Goal: Task Accomplishment & Management: Use online tool/utility

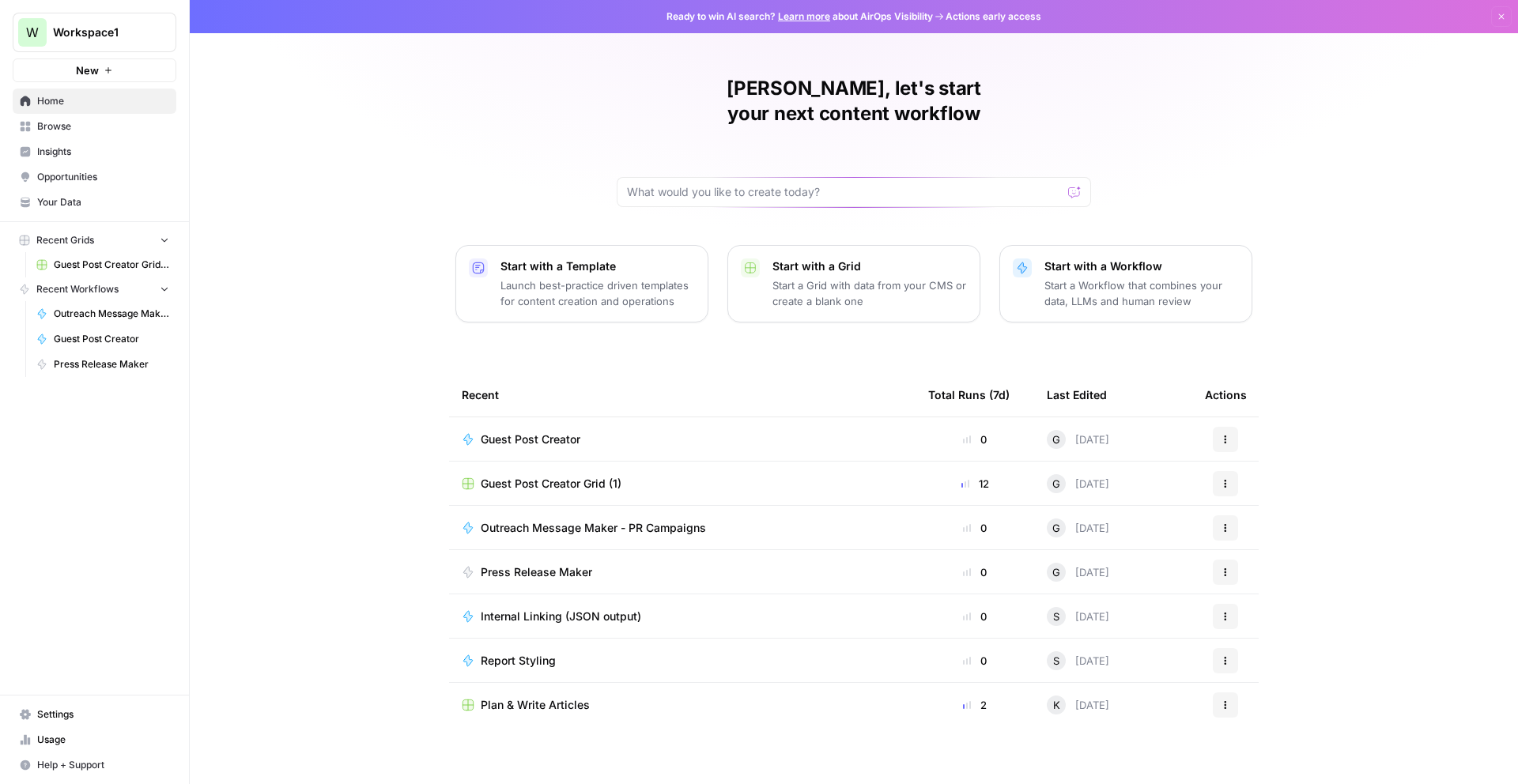
click at [48, 332] on link "Guest Post Creator" at bounding box center [103, 339] width 147 height 25
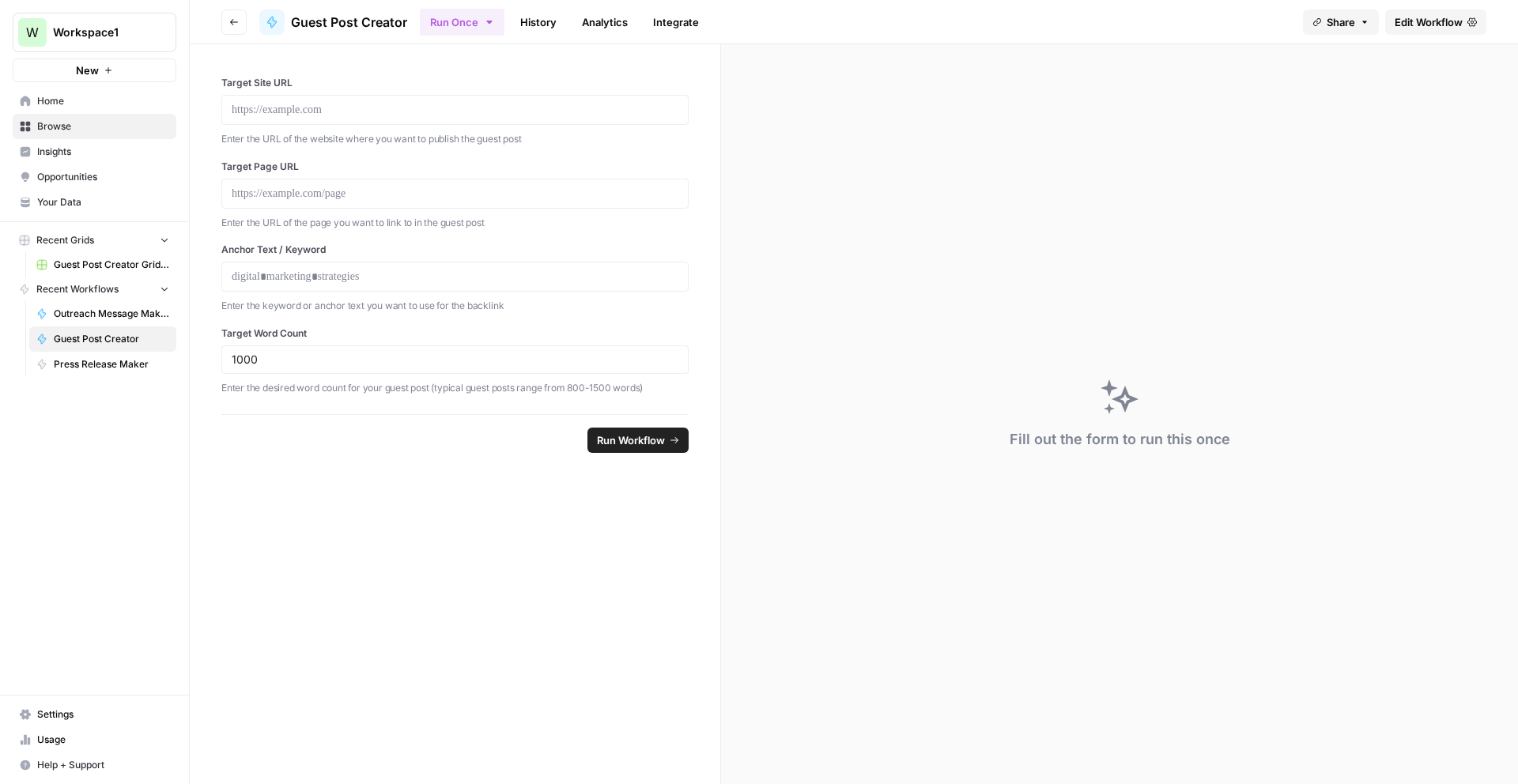
click at [1428, 21] on span "Edit Workflow" at bounding box center [1429, 22] width 68 height 16
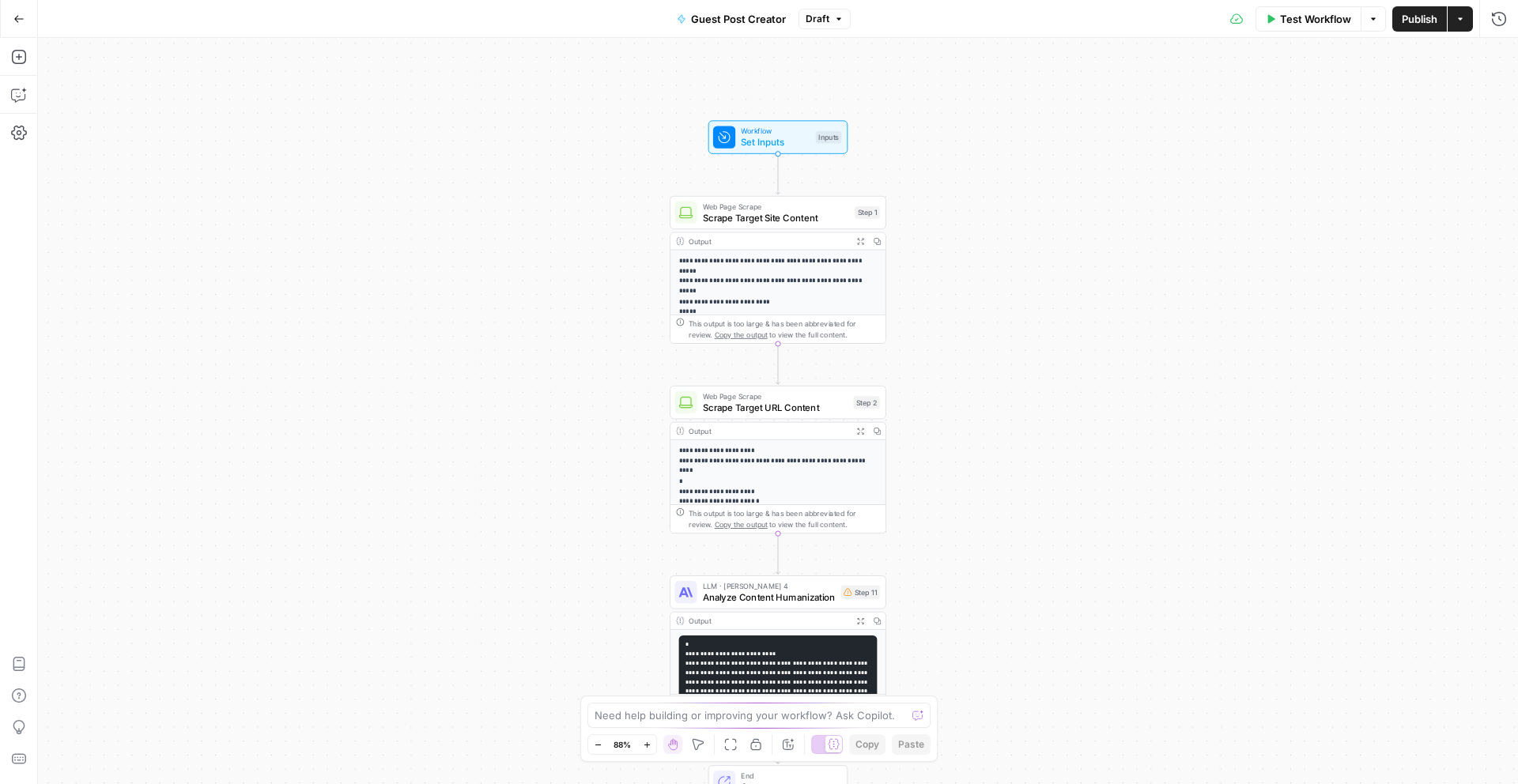
click at [1329, 12] on span "Test Workflow" at bounding box center [1314, 18] width 71 height 16
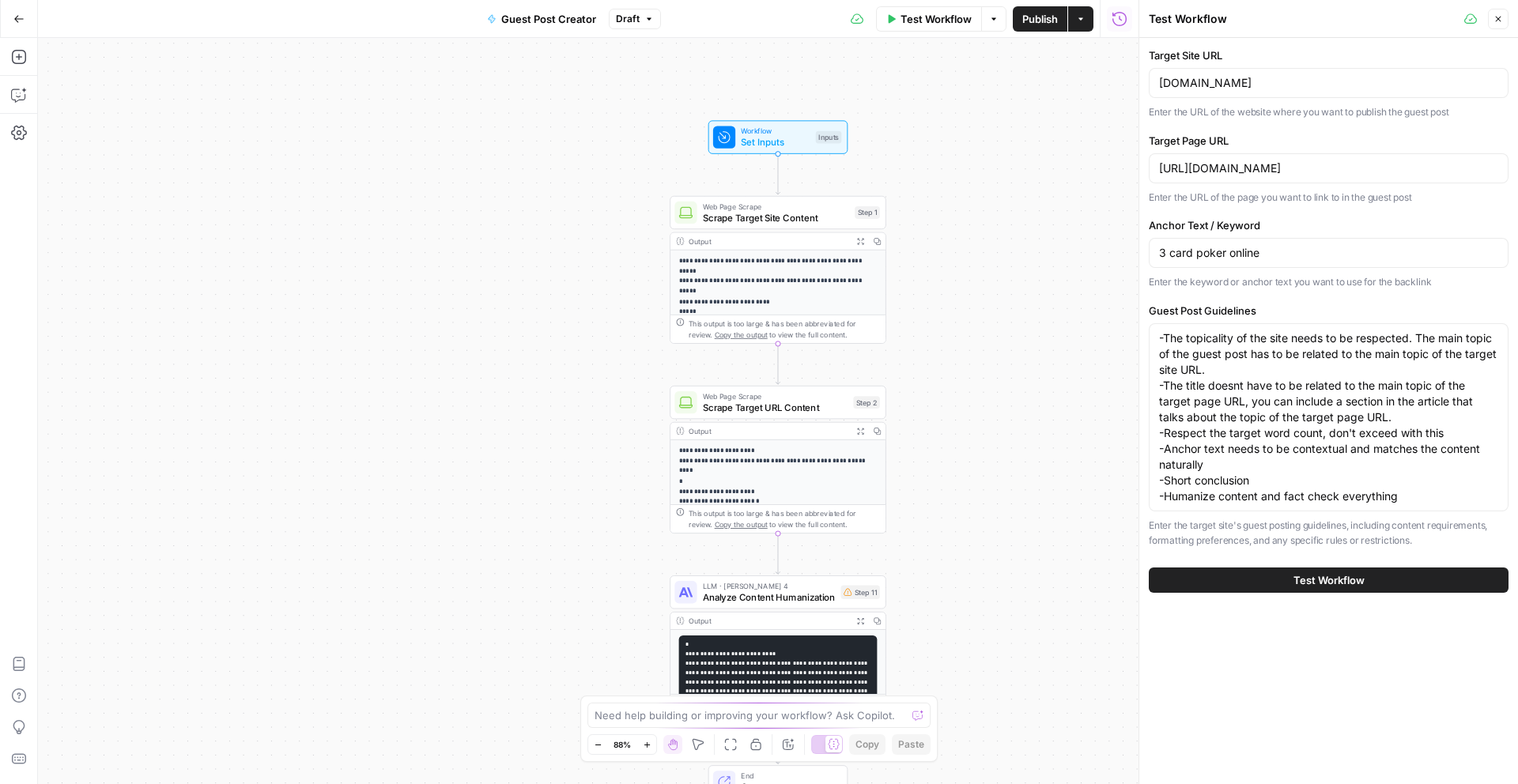
click at [1333, 585] on span "Test Workflow" at bounding box center [1328, 580] width 71 height 16
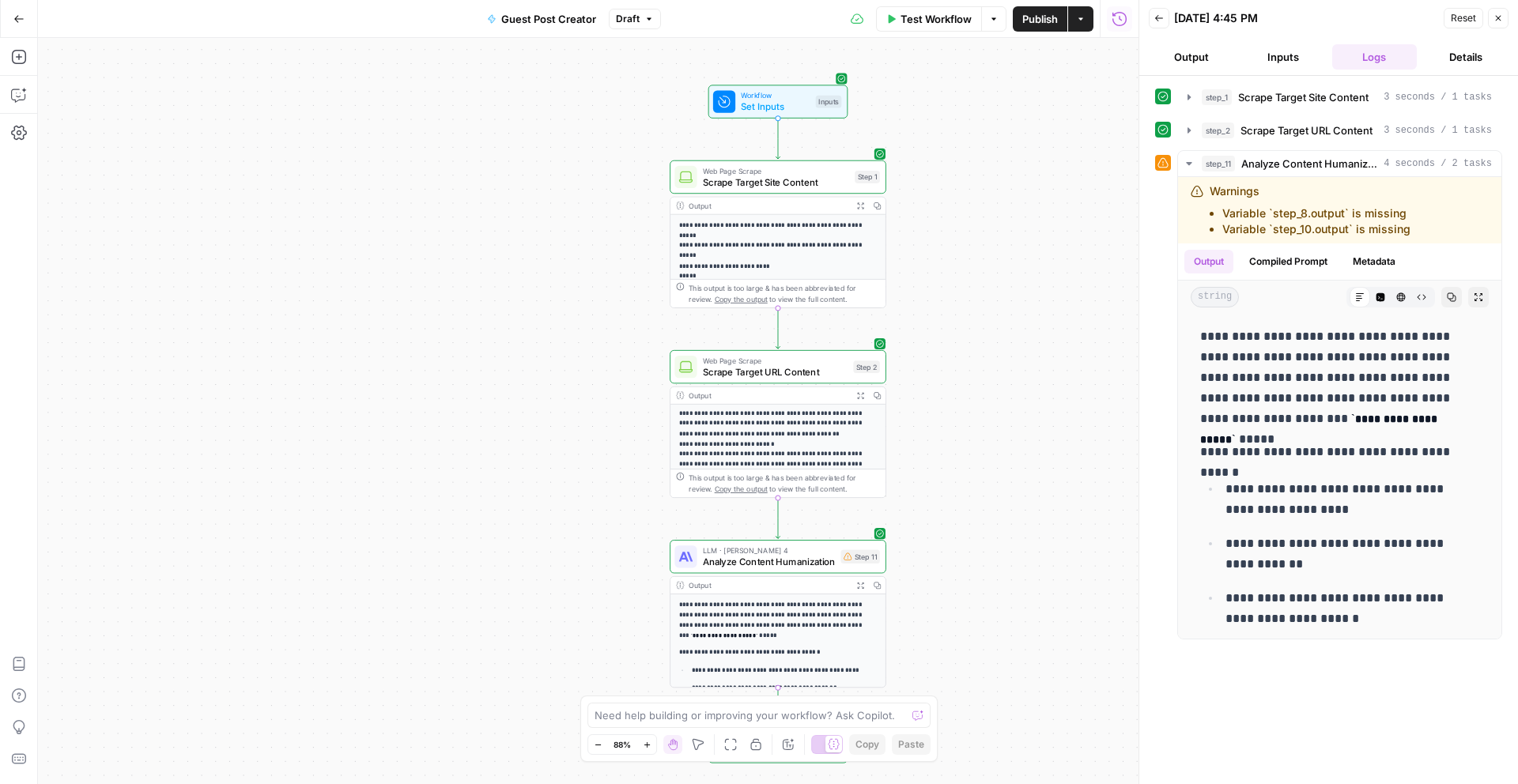
scroll to position [217, 0]
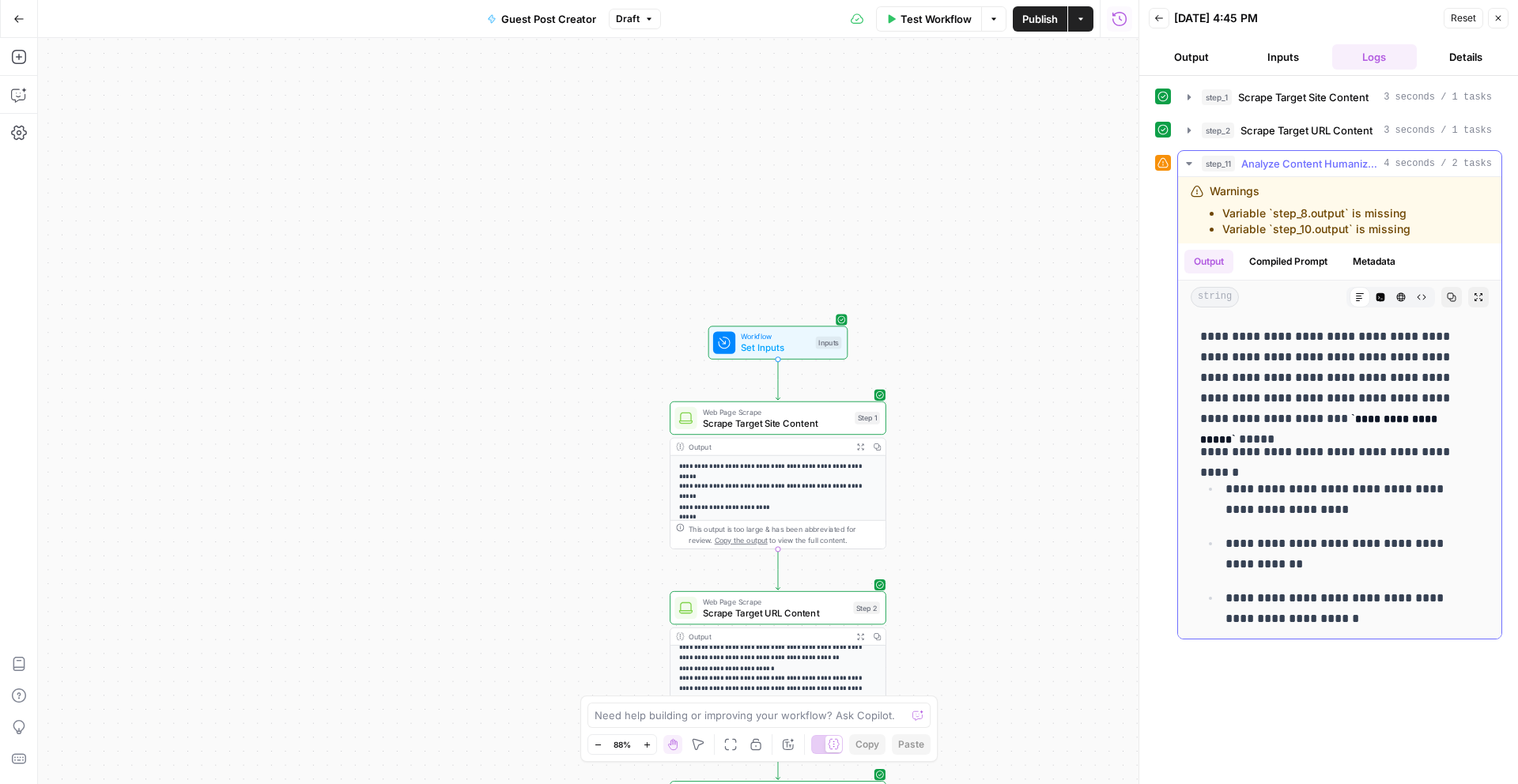
click at [1292, 229] on li "Variable `step_10.output` is missing" at bounding box center [1316, 229] width 188 height 16
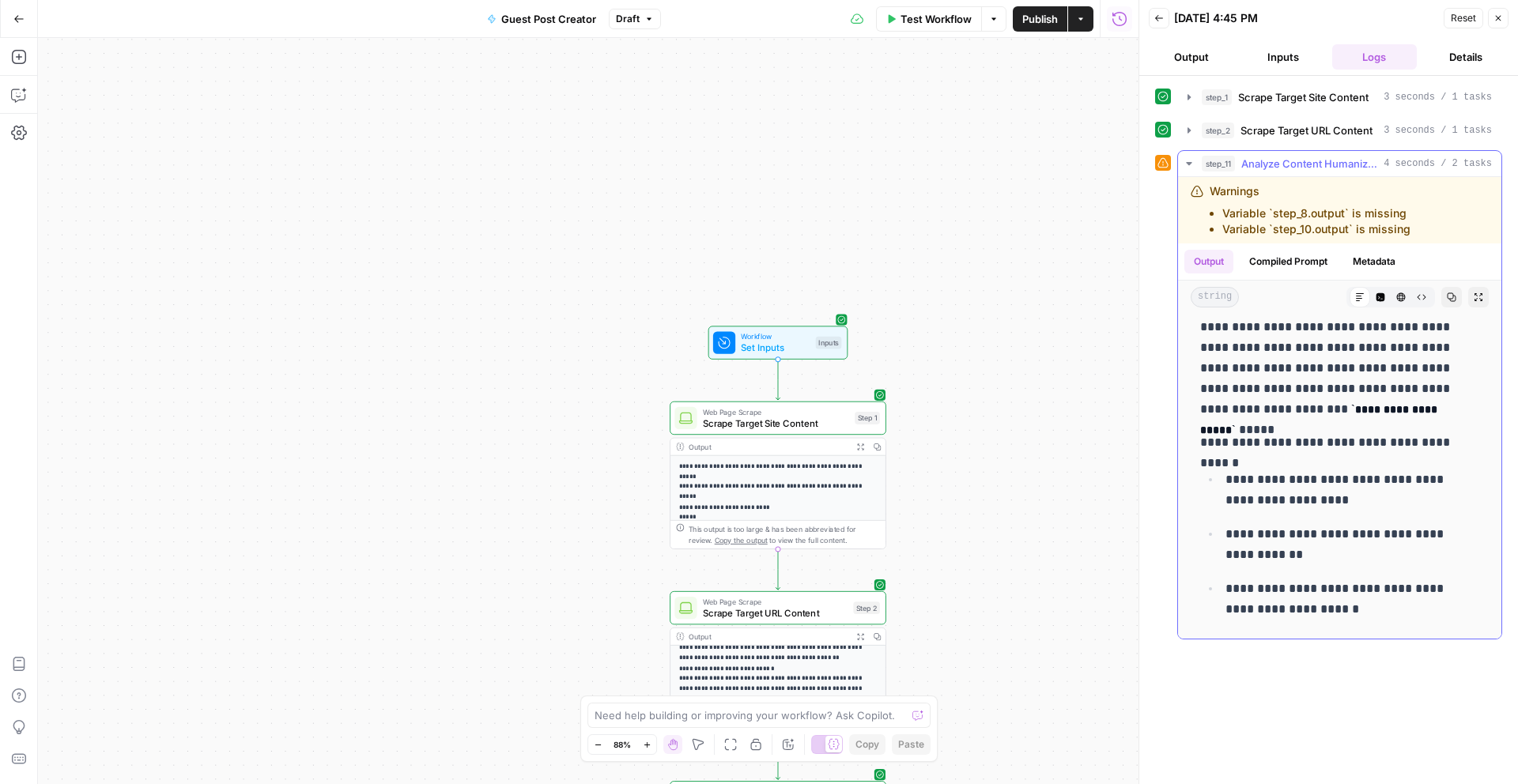
scroll to position [9, 0]
click at [1392, 416] on code "**********" at bounding box center [1320, 421] width 240 height 32
click at [1305, 508] on p "**********" at bounding box center [1346, 490] width 242 height 41
click at [13, 131] on icon "button" at bounding box center [18, 133] width 16 height 15
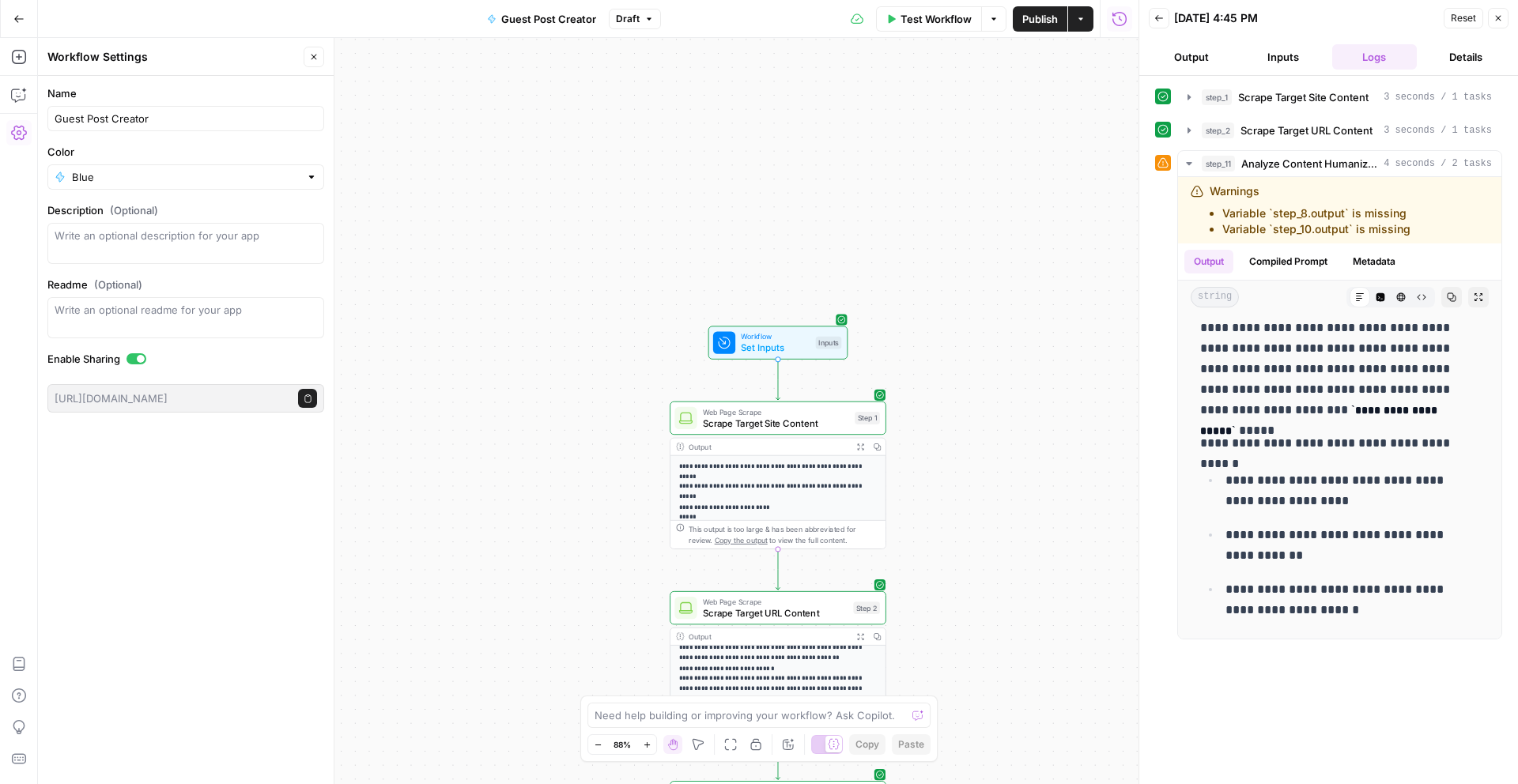
click at [1467, 24] on span "Reset" at bounding box center [1463, 17] width 25 height 15
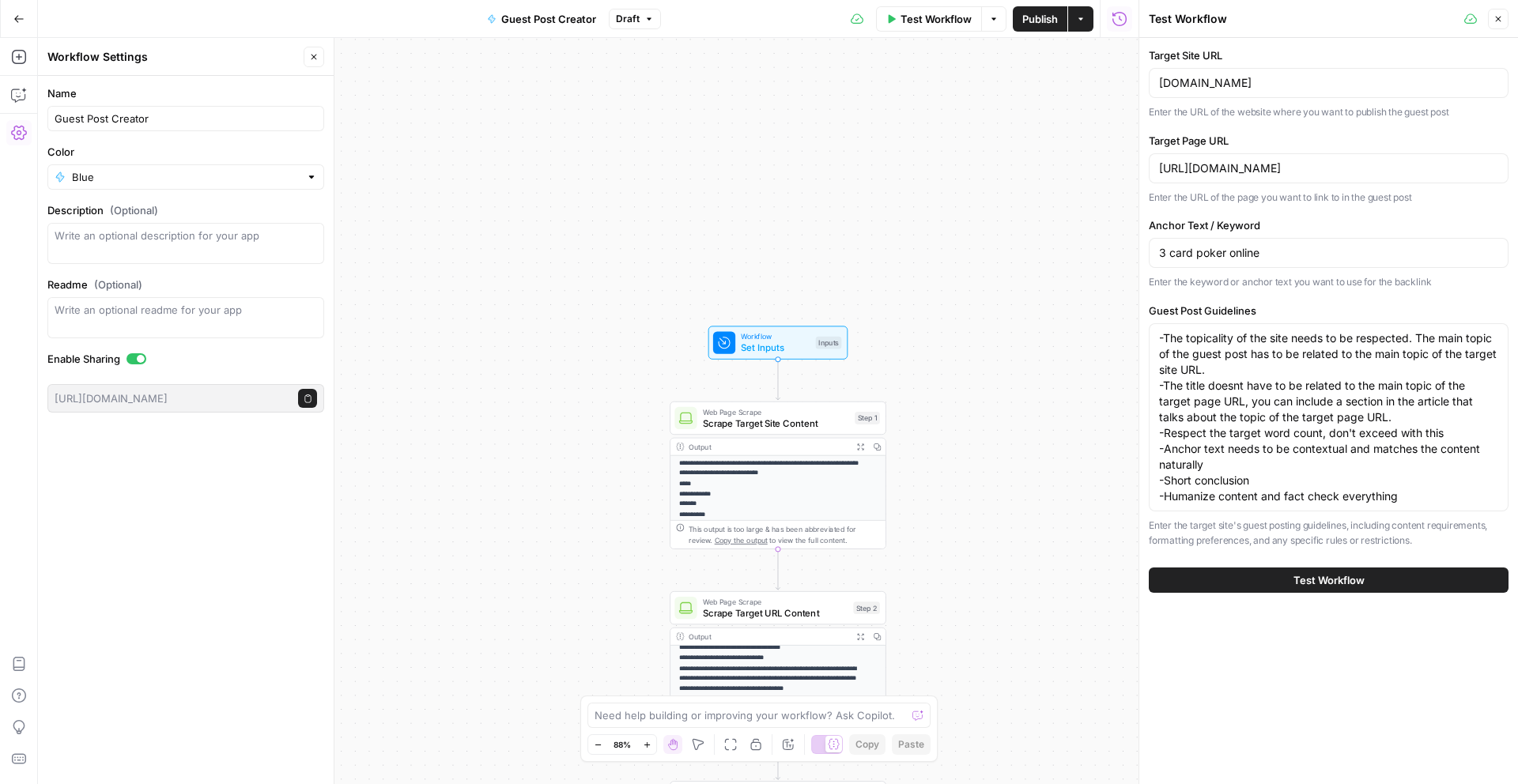
scroll to position [16, 0]
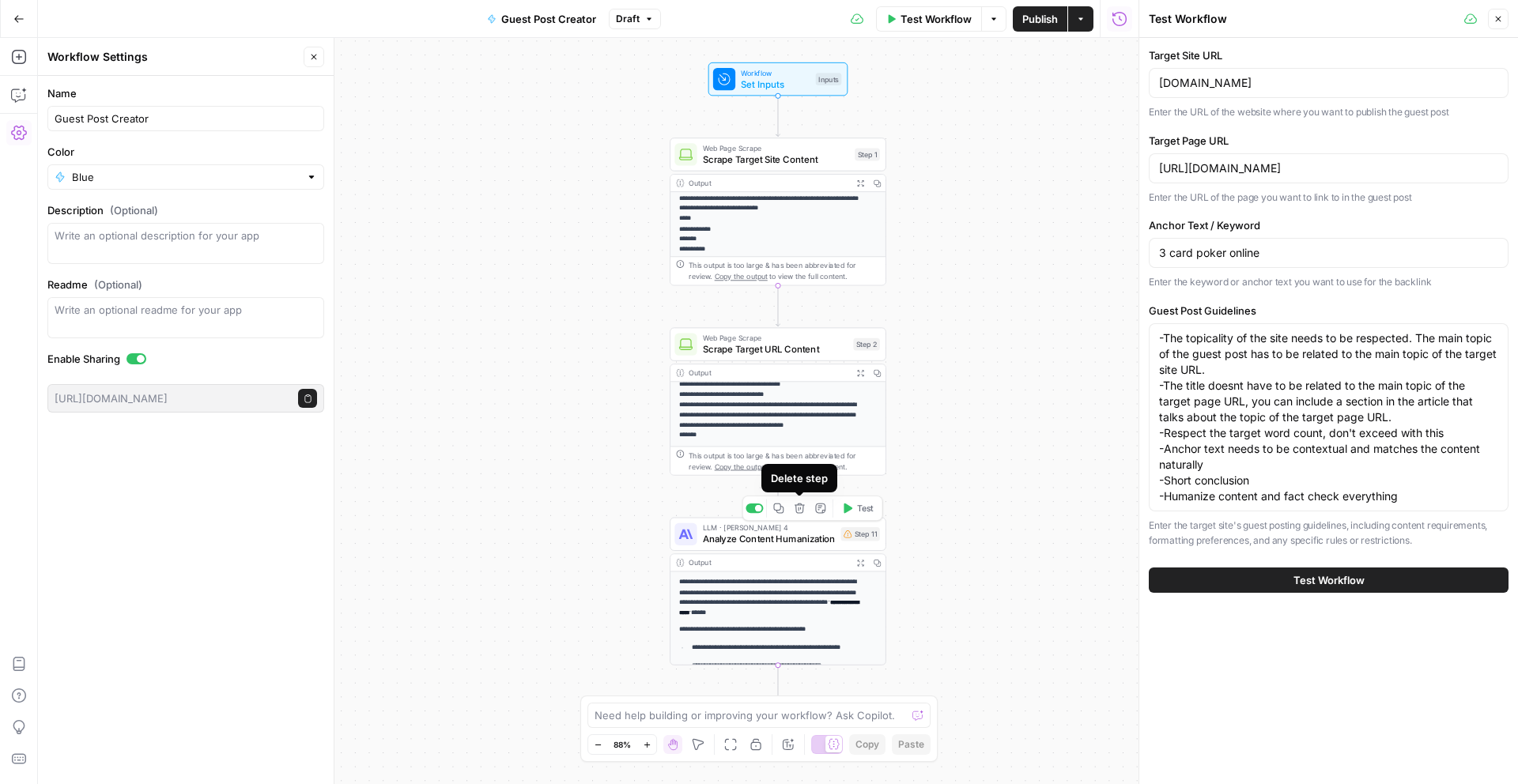
click at [805, 512] on button "Delete step" at bounding box center [799, 508] width 18 height 18
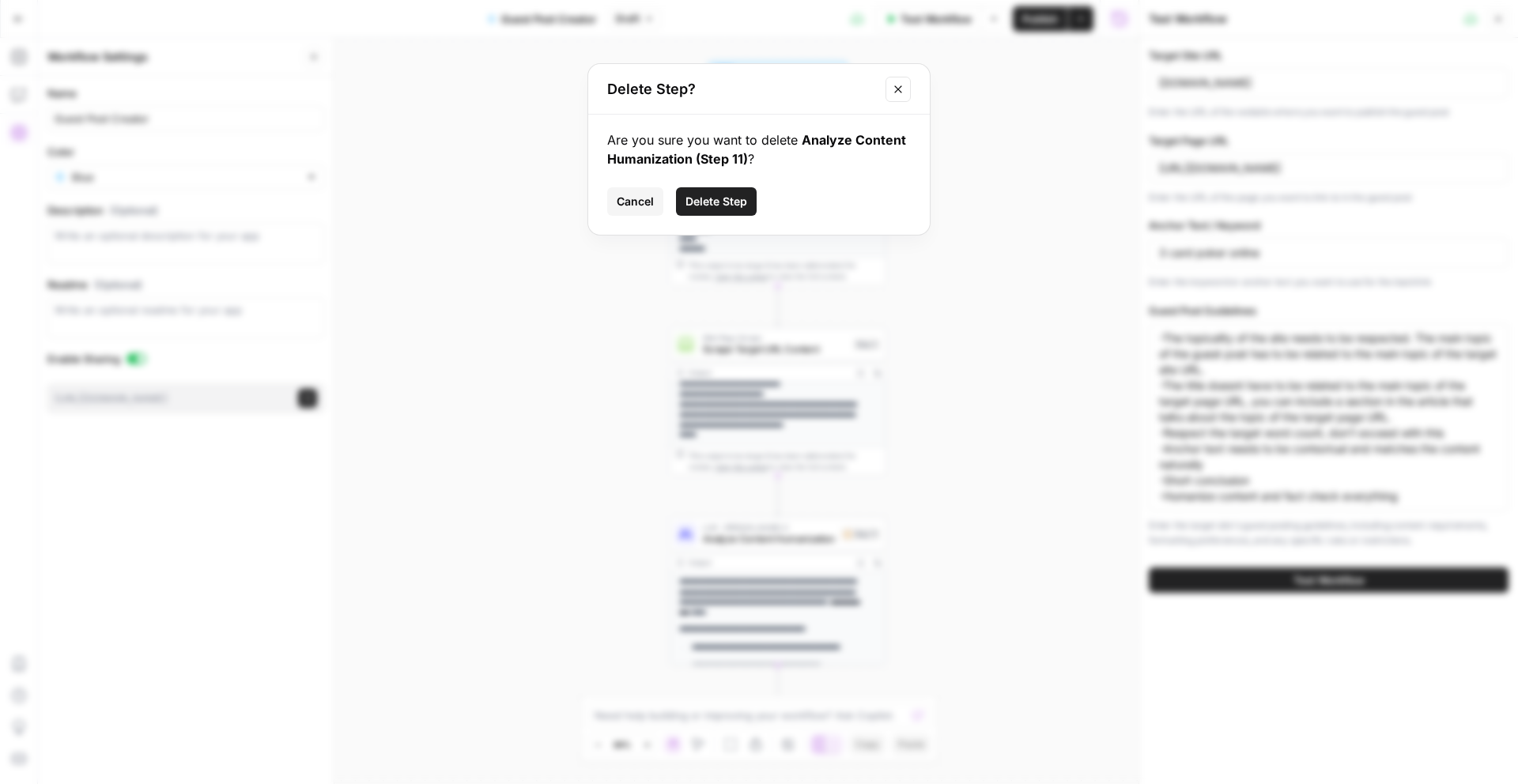
click at [748, 202] on button "Delete Step" at bounding box center [715, 201] width 80 height 28
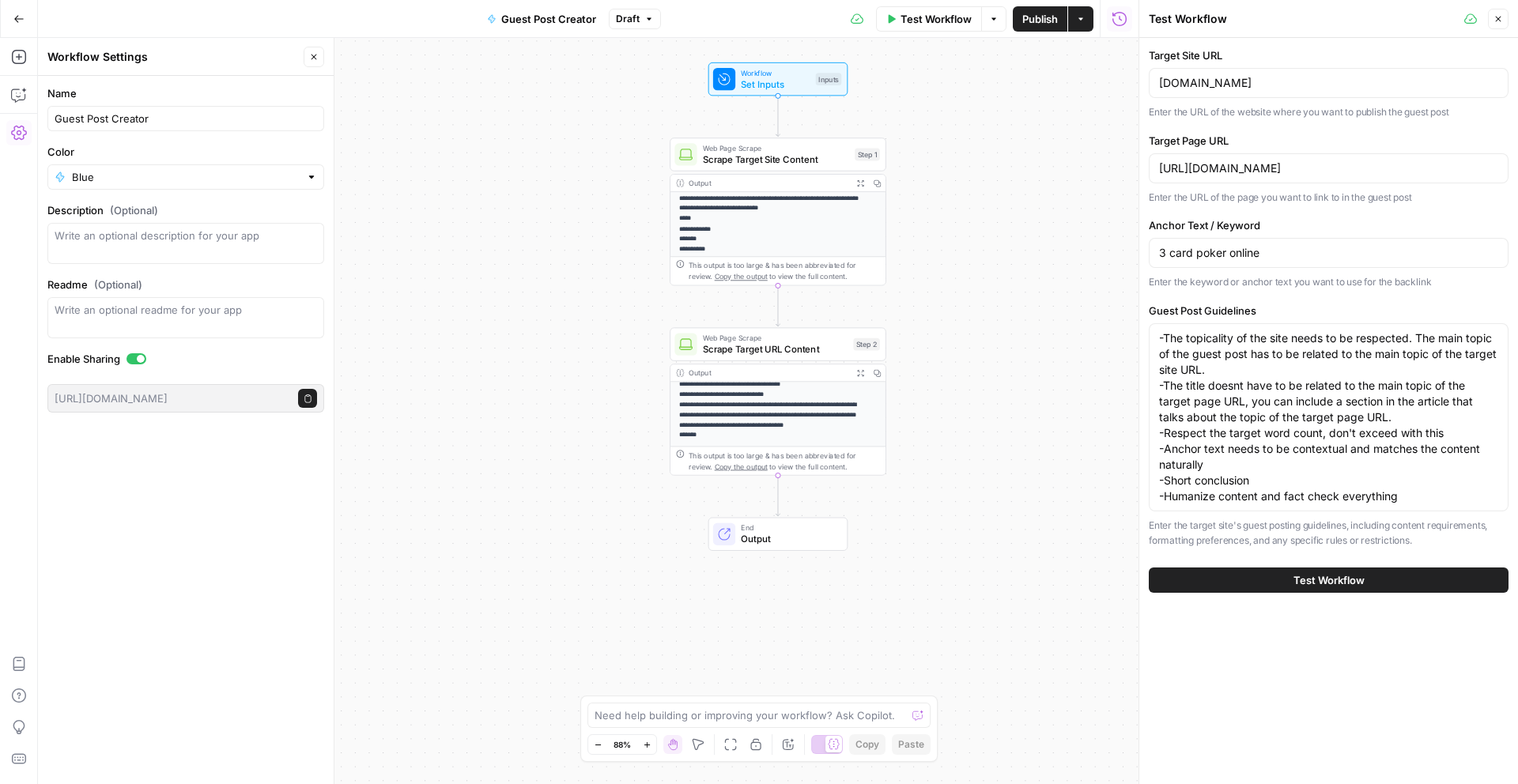
click at [1502, 23] on button "Close" at bounding box center [1498, 18] width 20 height 20
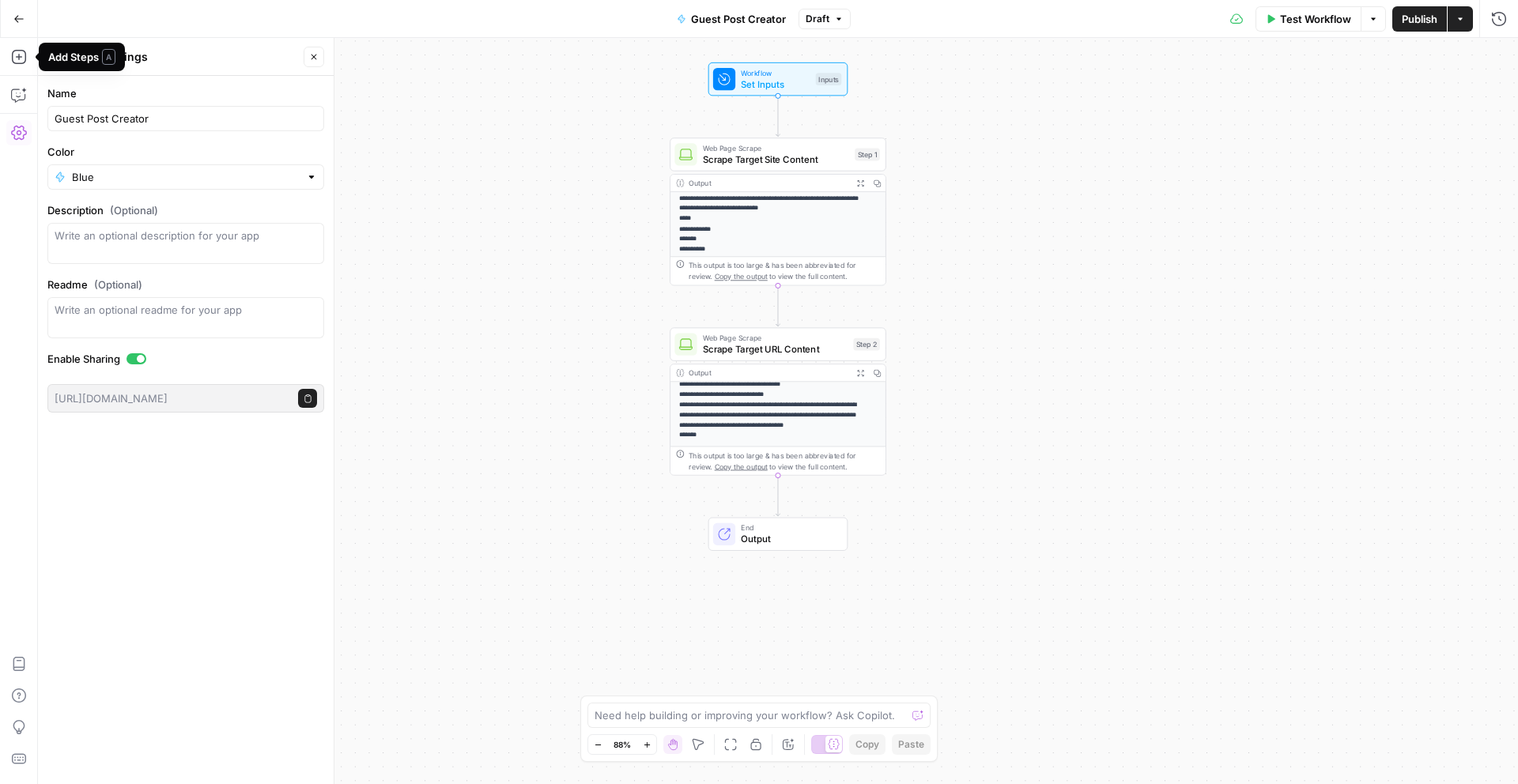
click at [22, 5] on button "Go Back" at bounding box center [18, 18] width 28 height 28
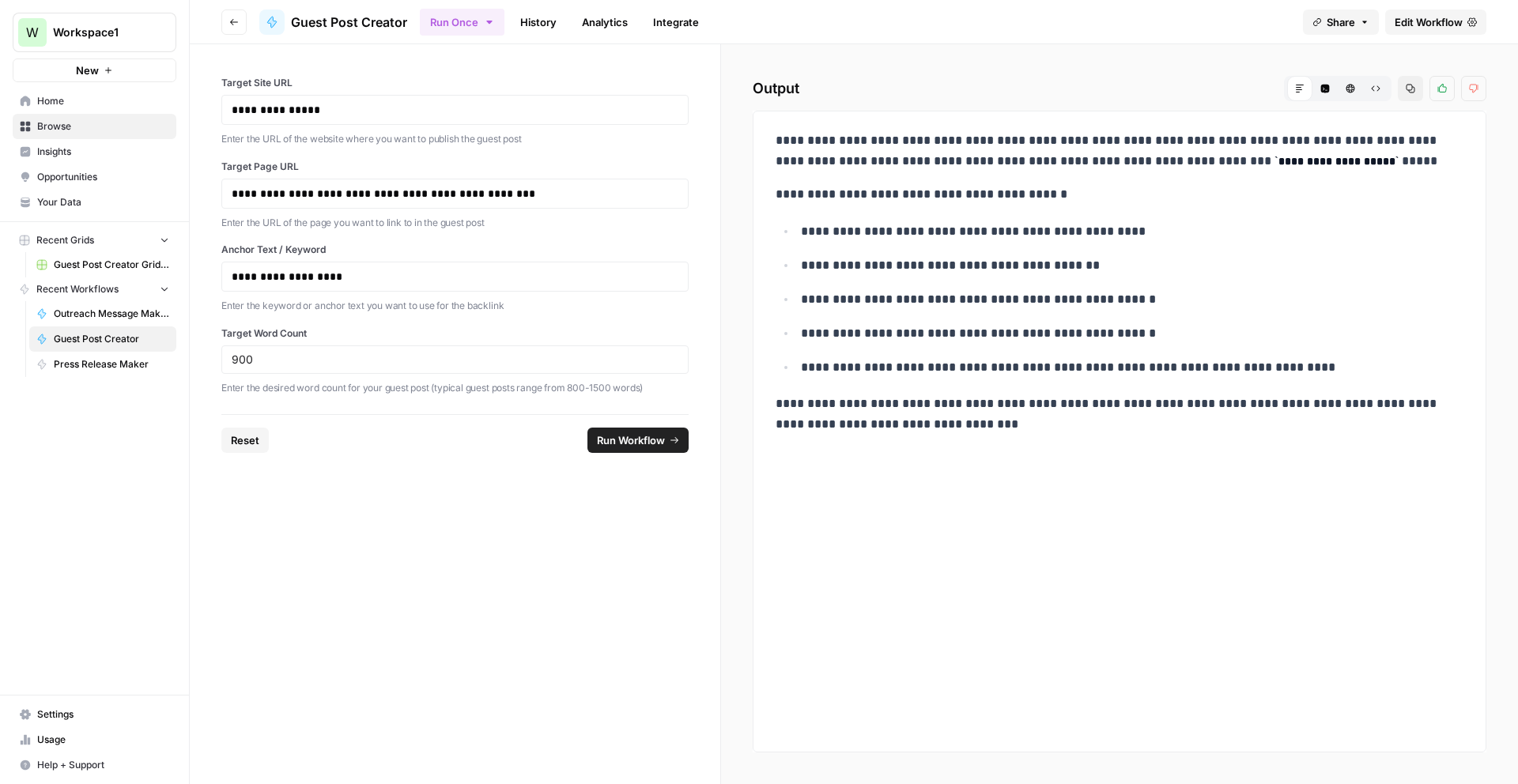
click at [107, 258] on span "Guest Post Creator Grid (1)" at bounding box center [111, 265] width 115 height 15
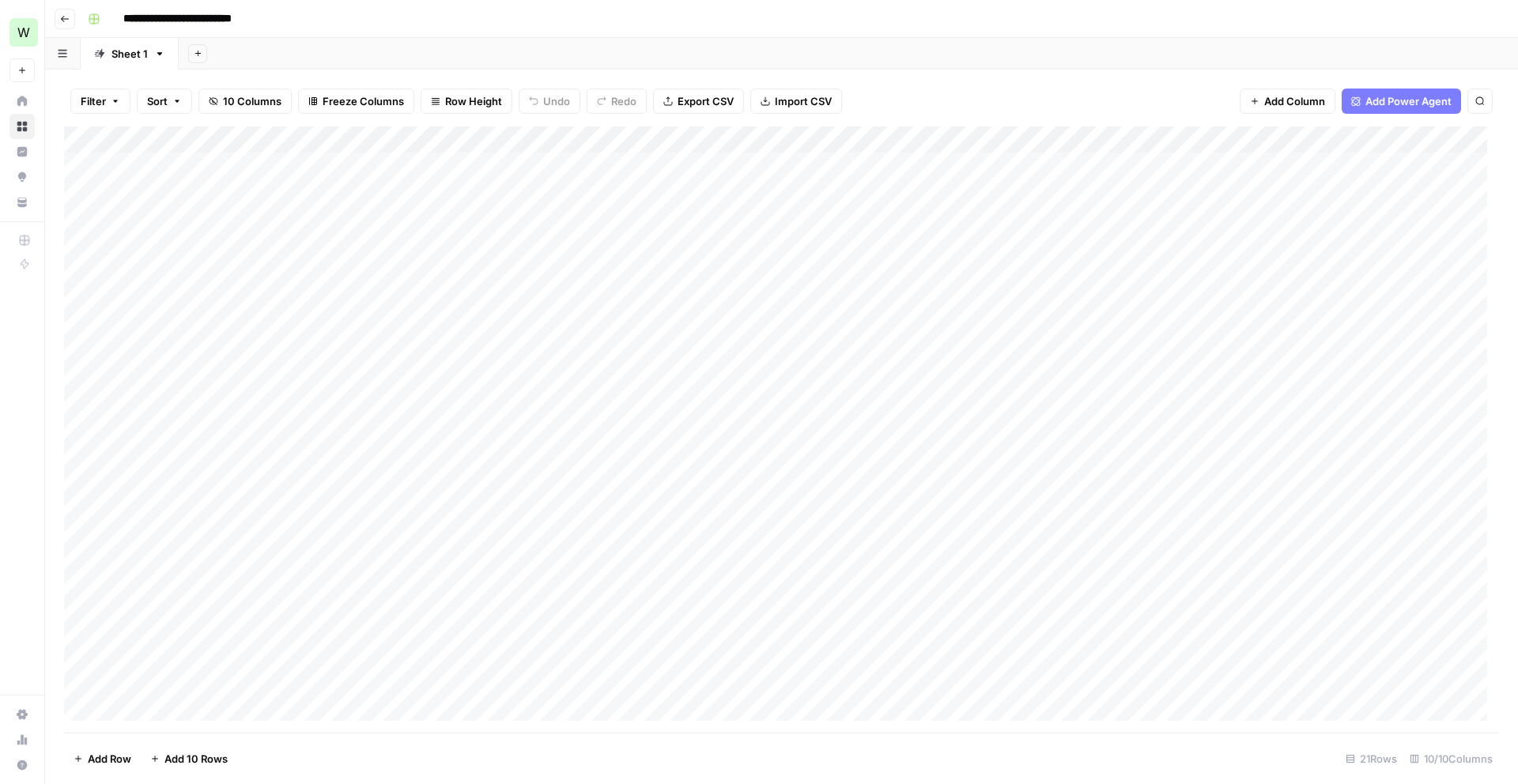
click at [1188, 437] on div "Add Column" at bounding box center [781, 428] width 1435 height 606
click at [1318, 430] on div "Add Column" at bounding box center [781, 428] width 1435 height 606
click at [353, 448] on div "Add Column" at bounding box center [781, 428] width 1435 height 606
drag, startPoint x: 383, startPoint y: 452, endPoint x: 372, endPoint y: 592, distance: 140.4
click at [372, 592] on div "Add Column" at bounding box center [781, 428] width 1435 height 606
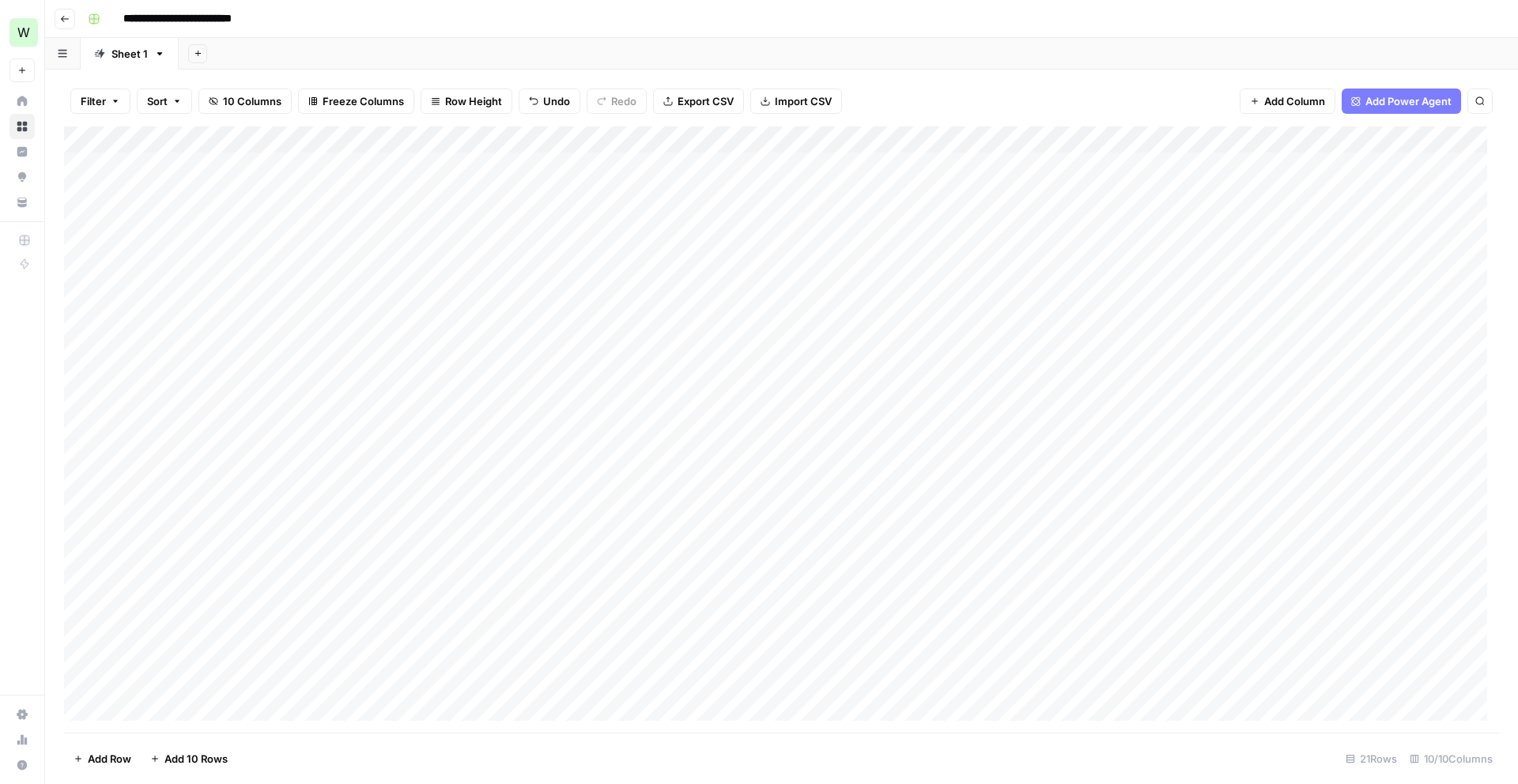
click at [417, 495] on div "Add Column" at bounding box center [781, 428] width 1435 height 606
click at [392, 524] on div "Add Column" at bounding box center [781, 428] width 1435 height 606
click at [384, 547] on div "Add Column" at bounding box center [781, 428] width 1435 height 606
click at [383, 569] on div "Add Column" at bounding box center [781, 428] width 1435 height 606
click at [372, 598] on div "Add Column" at bounding box center [781, 428] width 1435 height 606
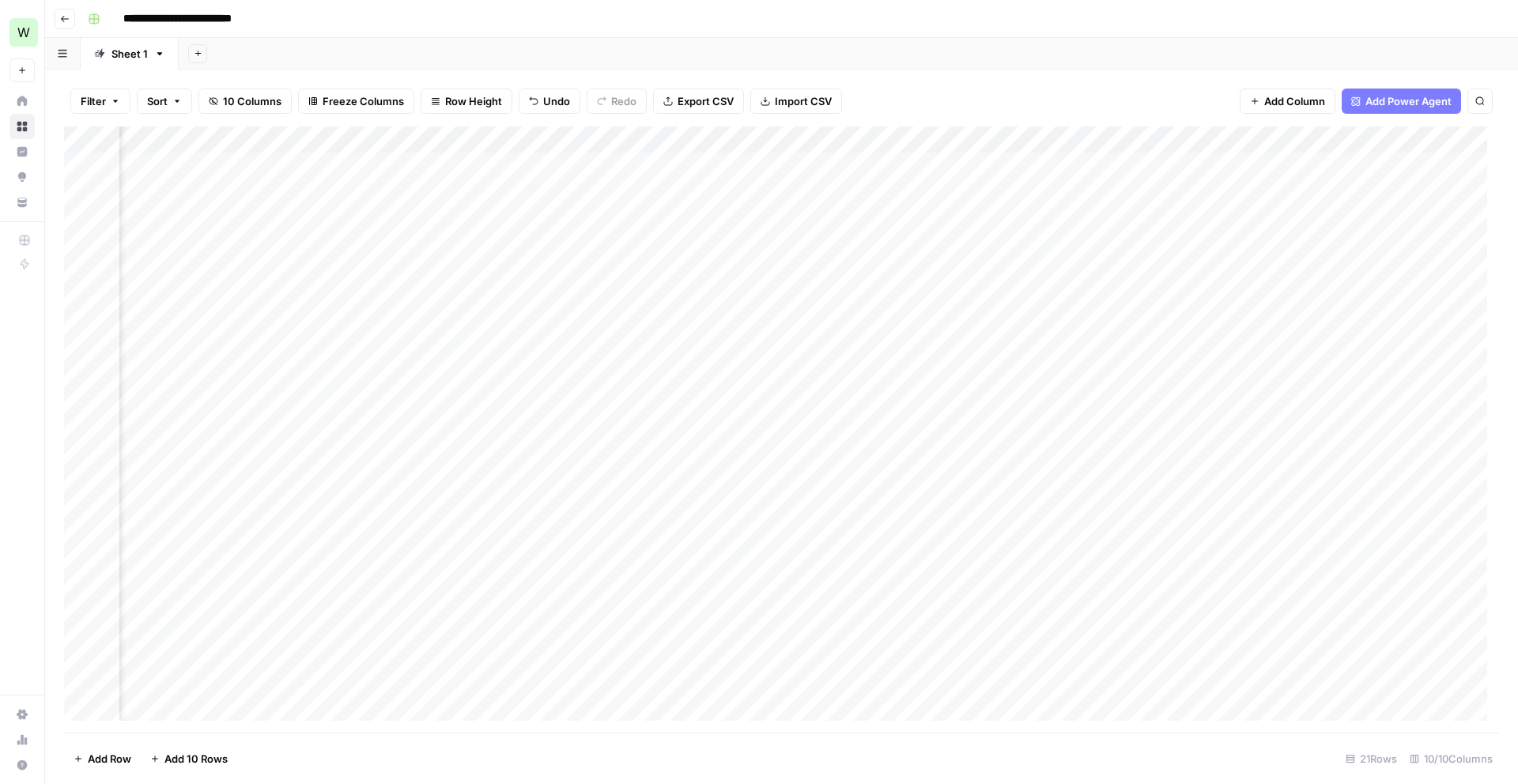
scroll to position [0, 292]
click at [1039, 433] on div "Add Column" at bounding box center [781, 428] width 1435 height 606
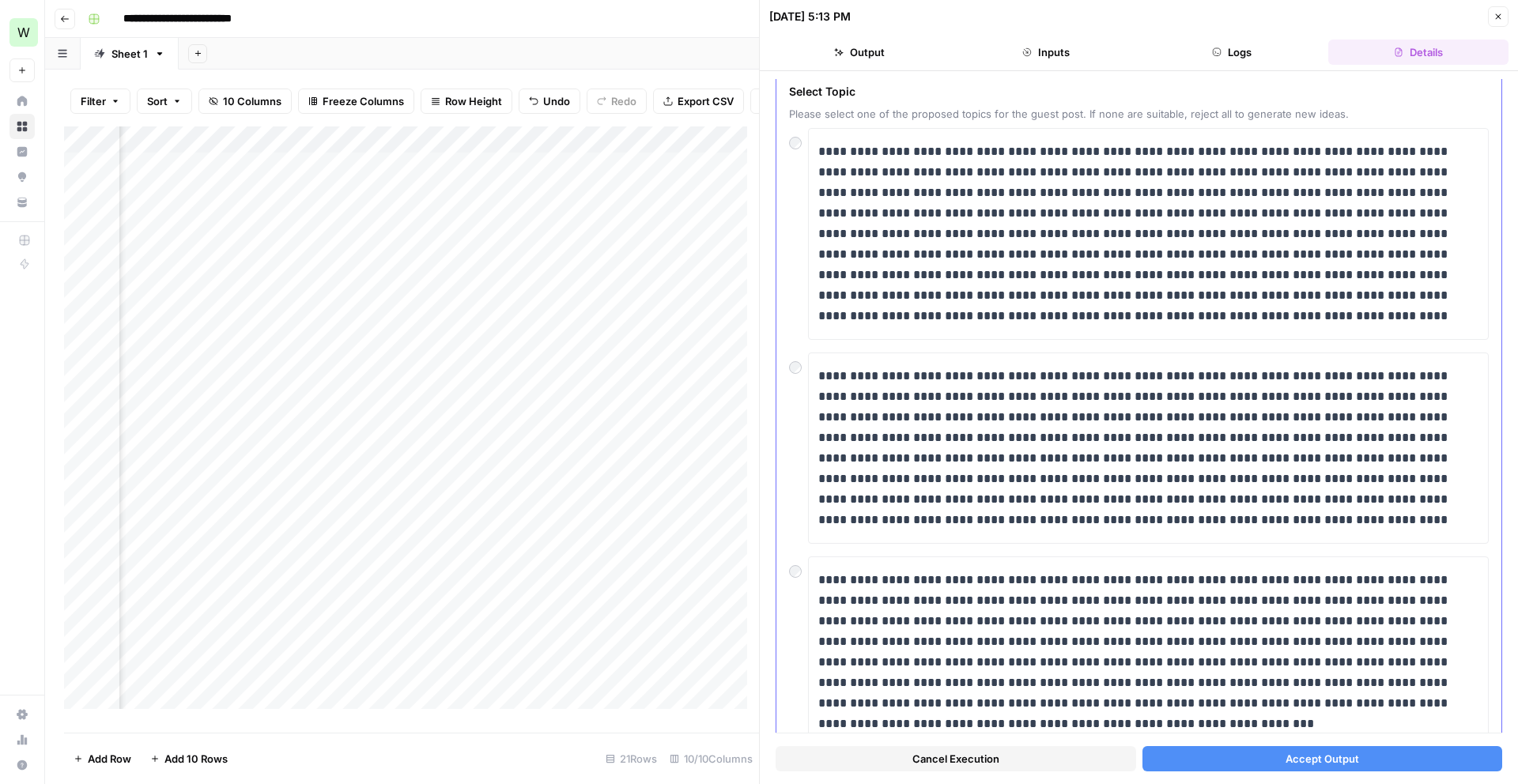
scroll to position [131, 0]
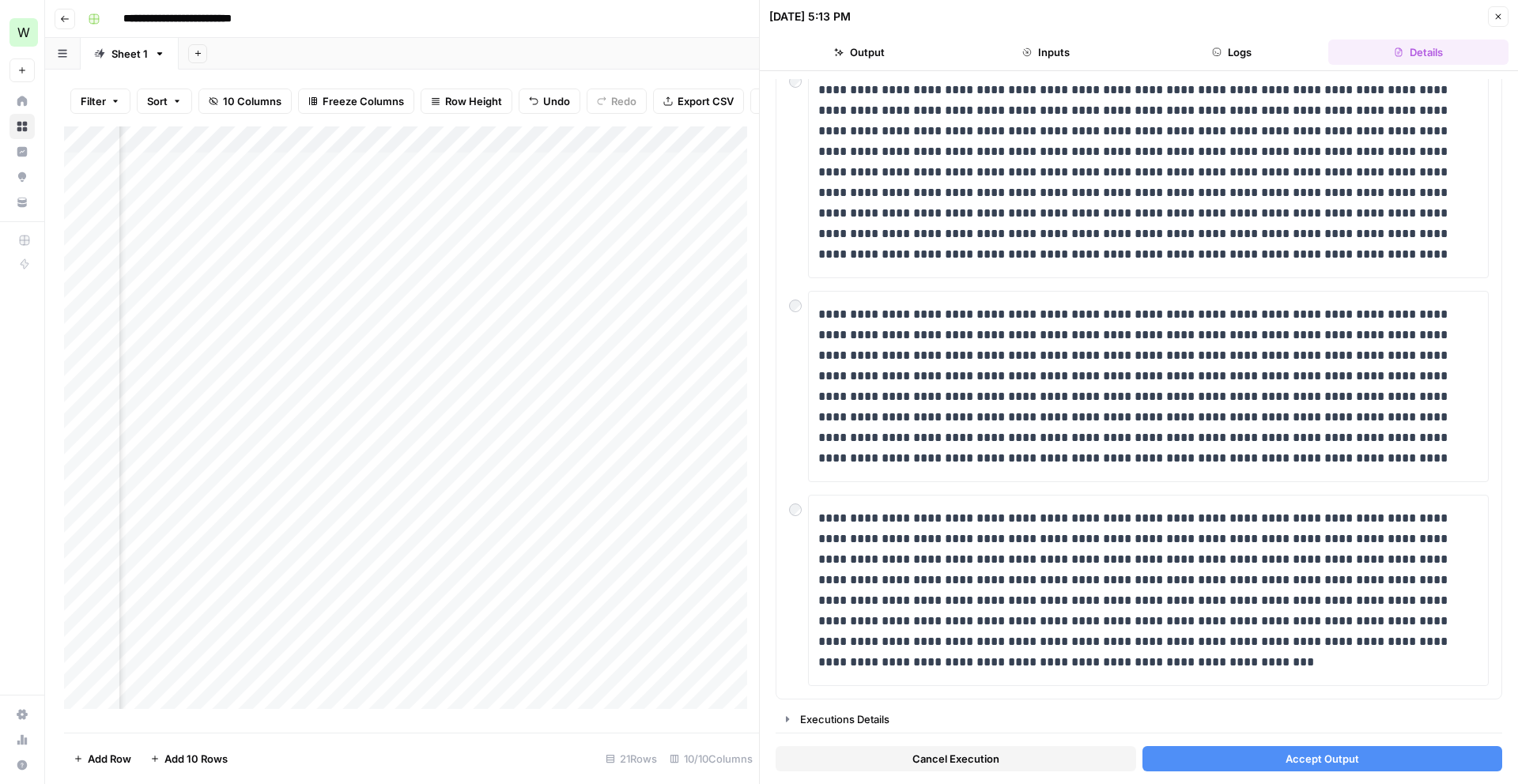
click at [1367, 750] on button "Accept Output" at bounding box center [1322, 759] width 361 height 25
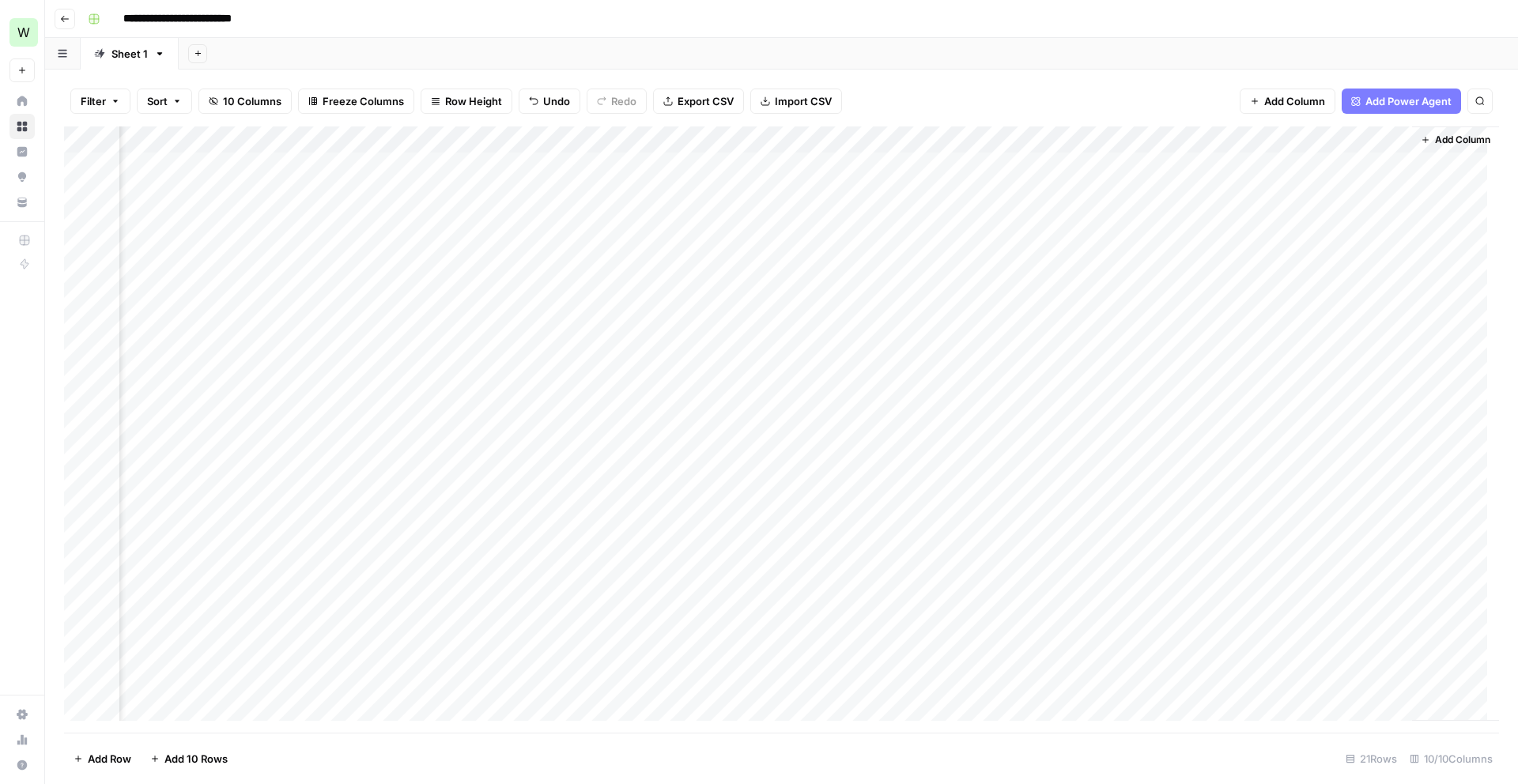
scroll to position [0, 583]
click at [1351, 358] on div "Add Column" at bounding box center [781, 428] width 1435 height 606
click at [1384, 345] on div "Add Column" at bounding box center [781, 428] width 1435 height 606
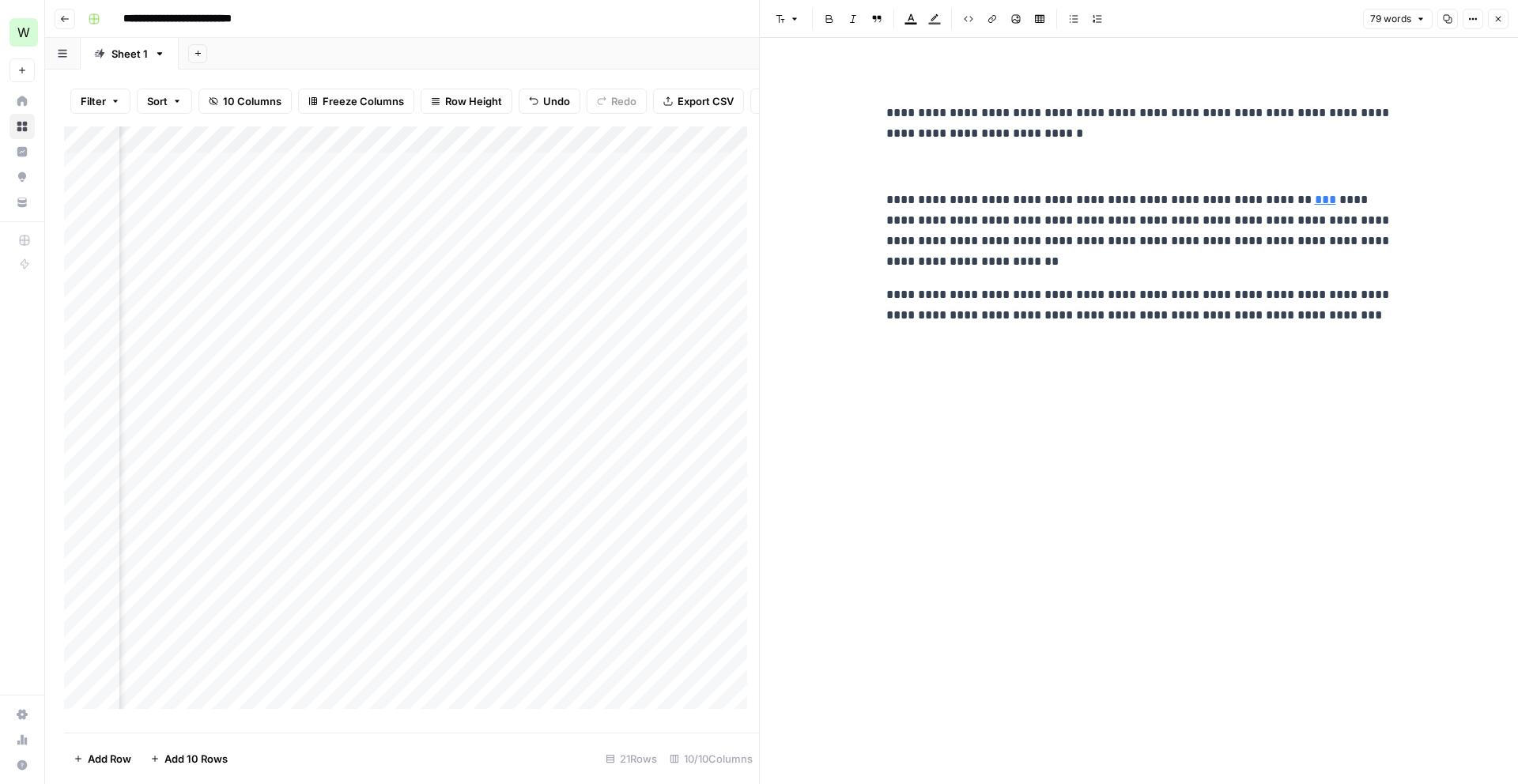
click at [1501, 24] on button "Close" at bounding box center [1498, 18] width 20 height 20
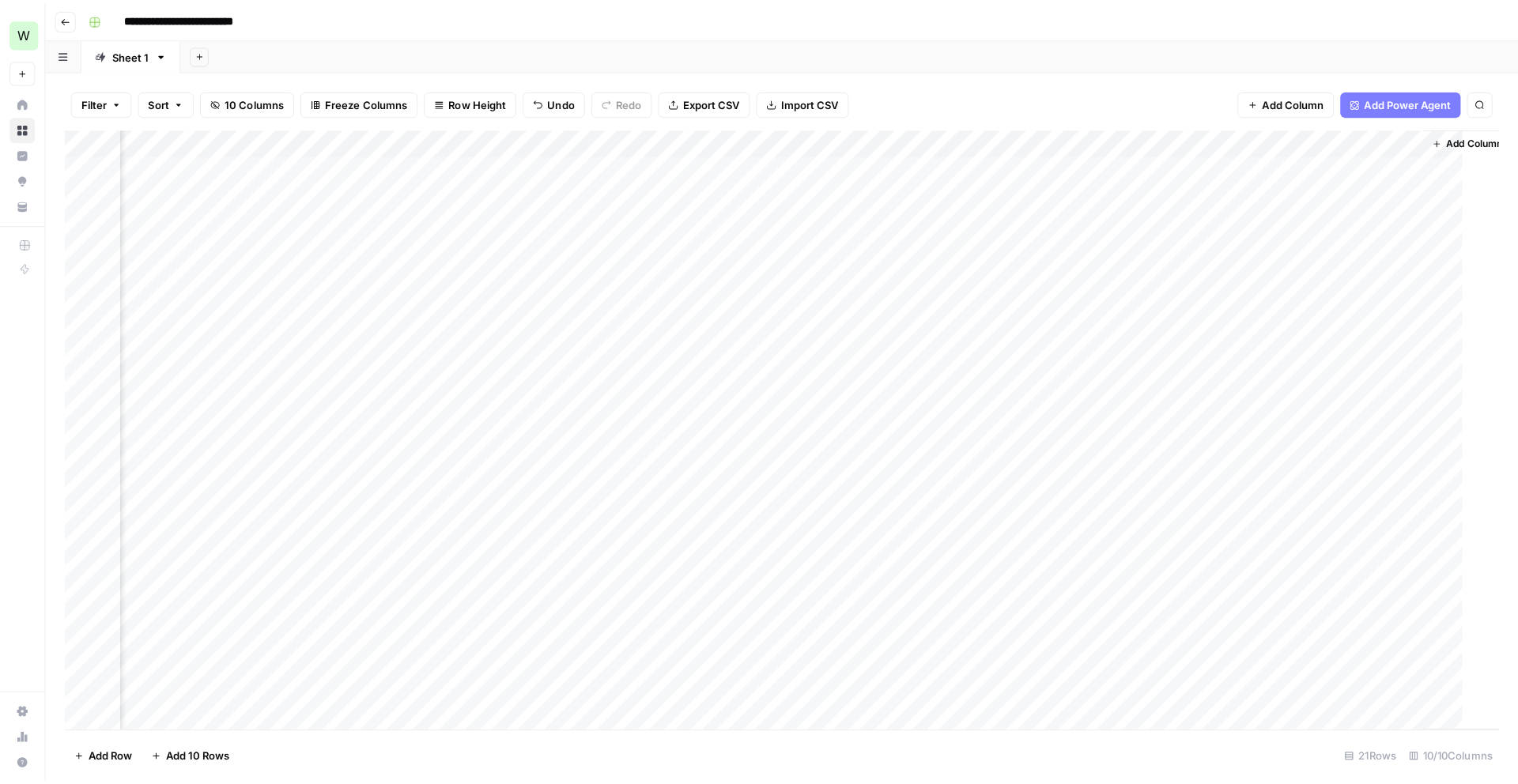
scroll to position [0, 563]
click at [955, 135] on div "Add Column" at bounding box center [781, 428] width 1435 height 606
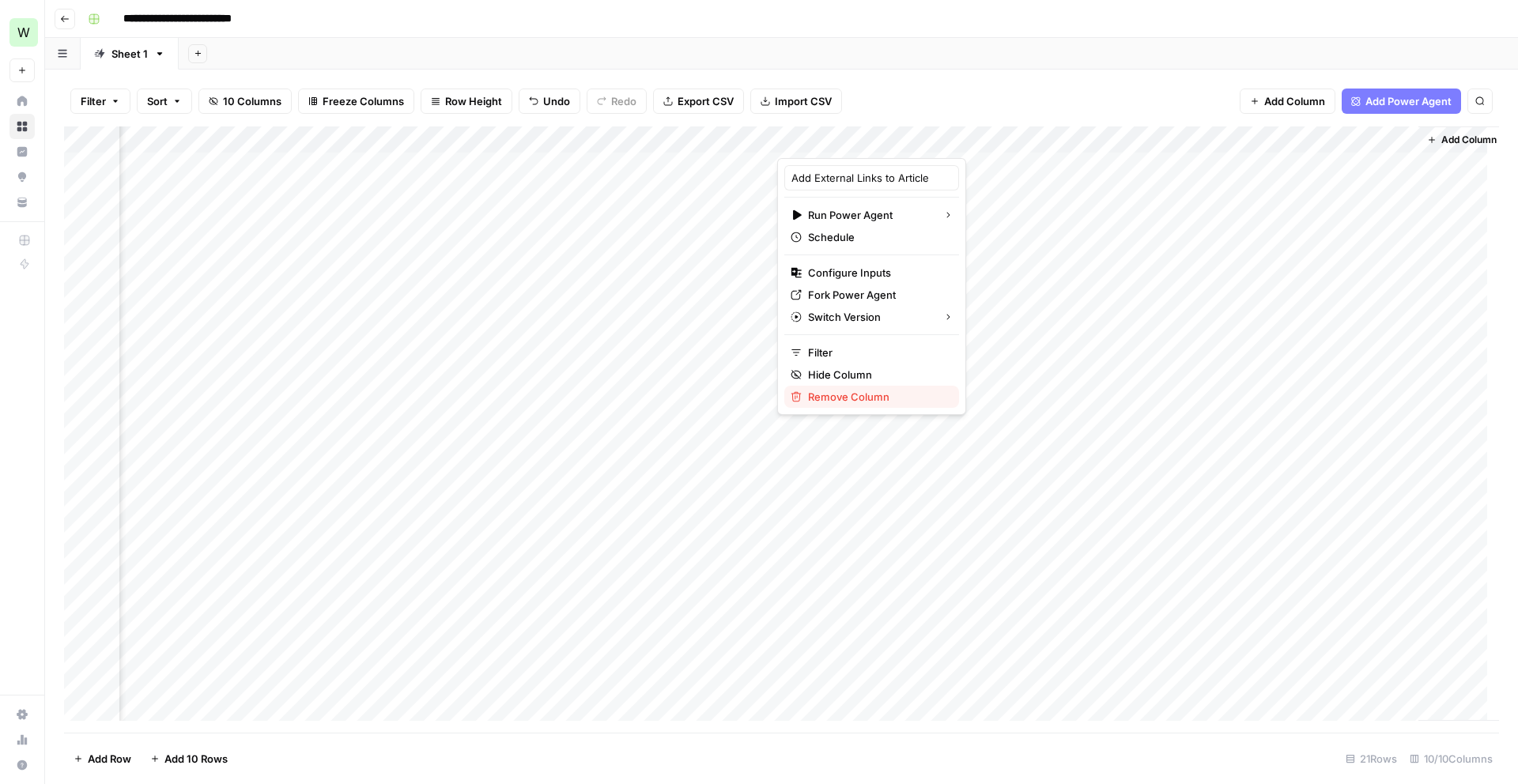
click at [827, 393] on span "Remove Column" at bounding box center [876, 396] width 139 height 16
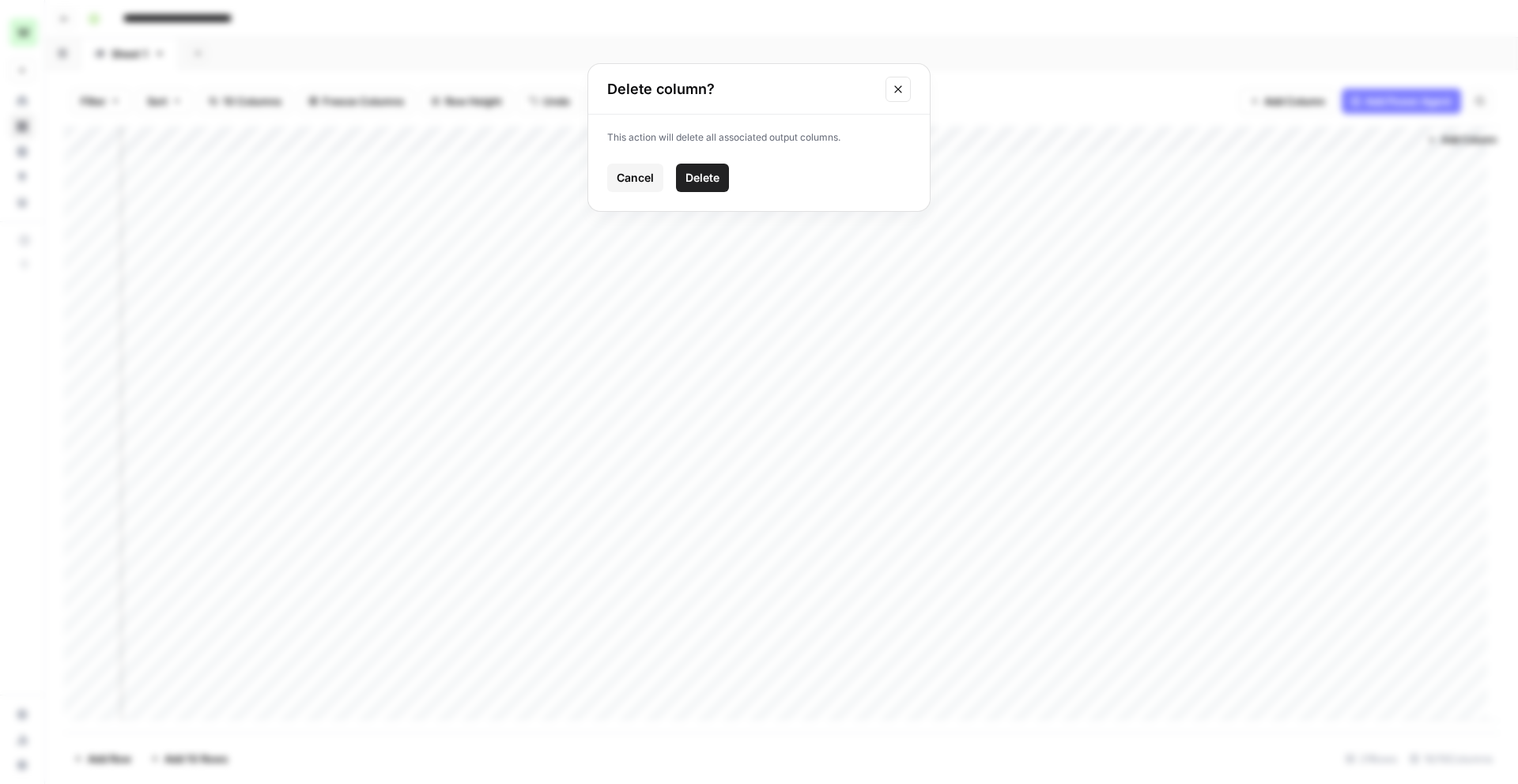
click at [735, 179] on div "Cancel Delete" at bounding box center [758, 177] width 303 height 28
click at [719, 178] on button "Delete" at bounding box center [702, 177] width 53 height 28
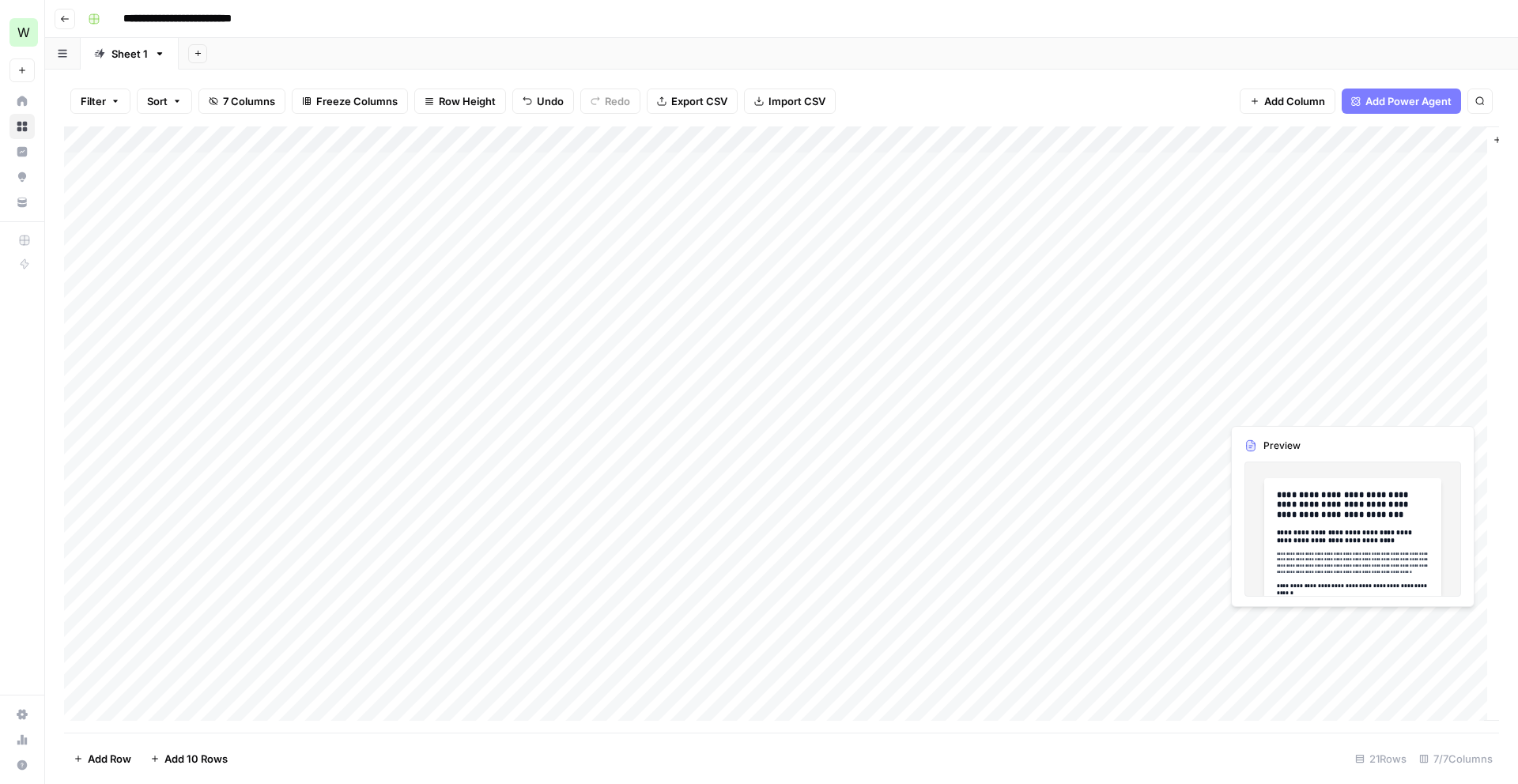
click at [1390, 409] on div "Add Column" at bounding box center [781, 428] width 1435 height 606
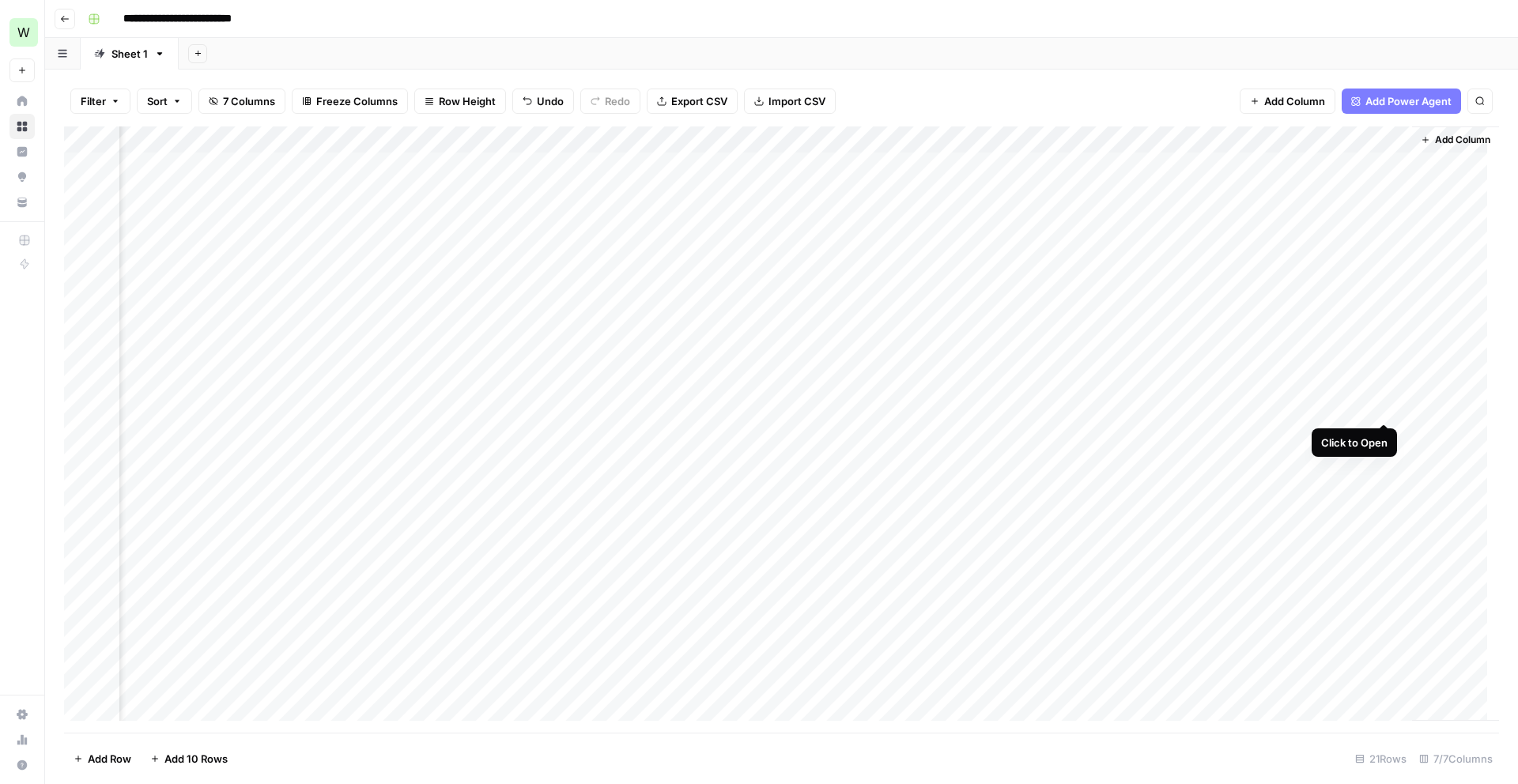
click at [1386, 406] on div "Add Column" at bounding box center [781, 428] width 1435 height 606
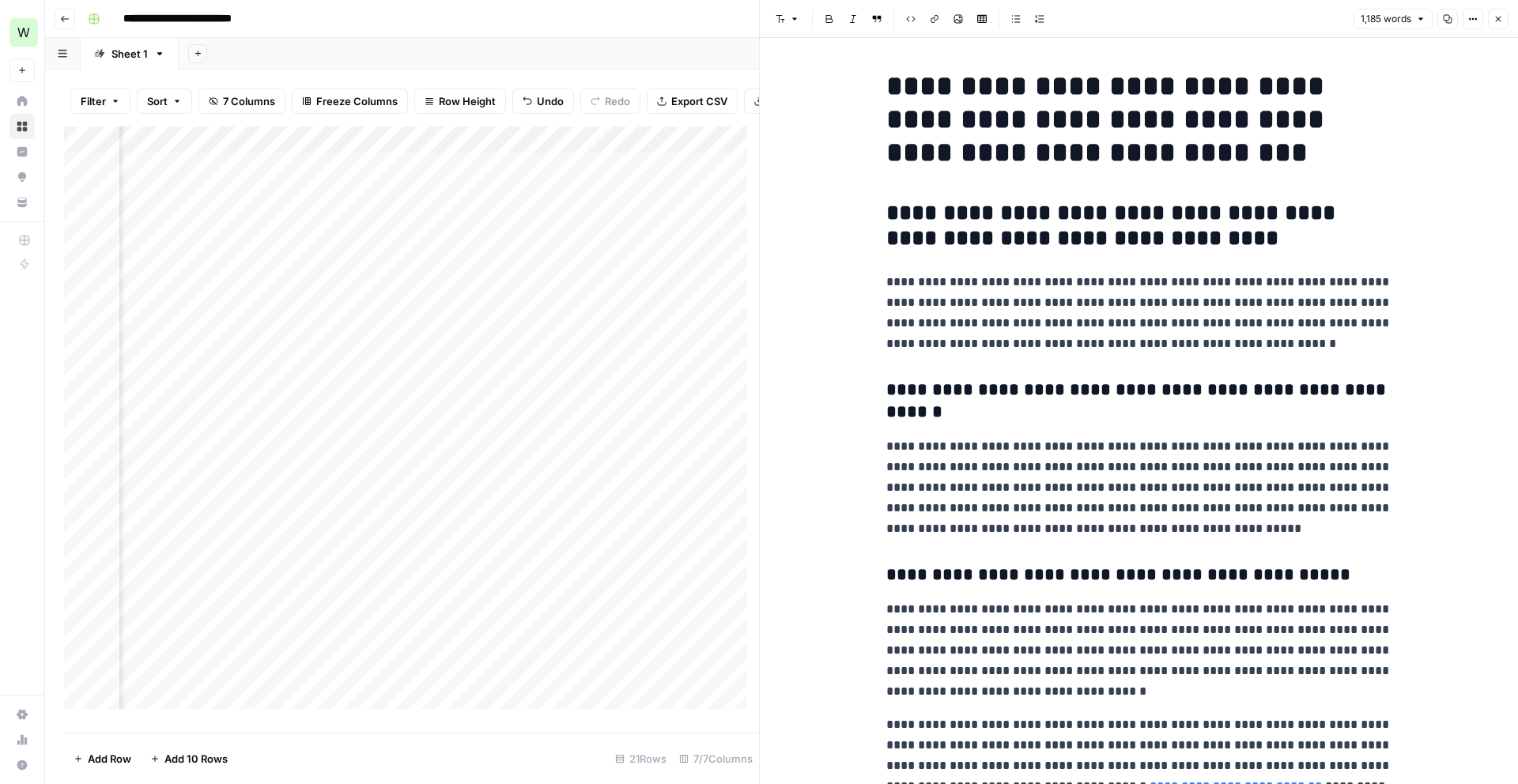
drag, startPoint x: 863, startPoint y: 69, endPoint x: 1126, endPoint y: 144, distance: 273.5
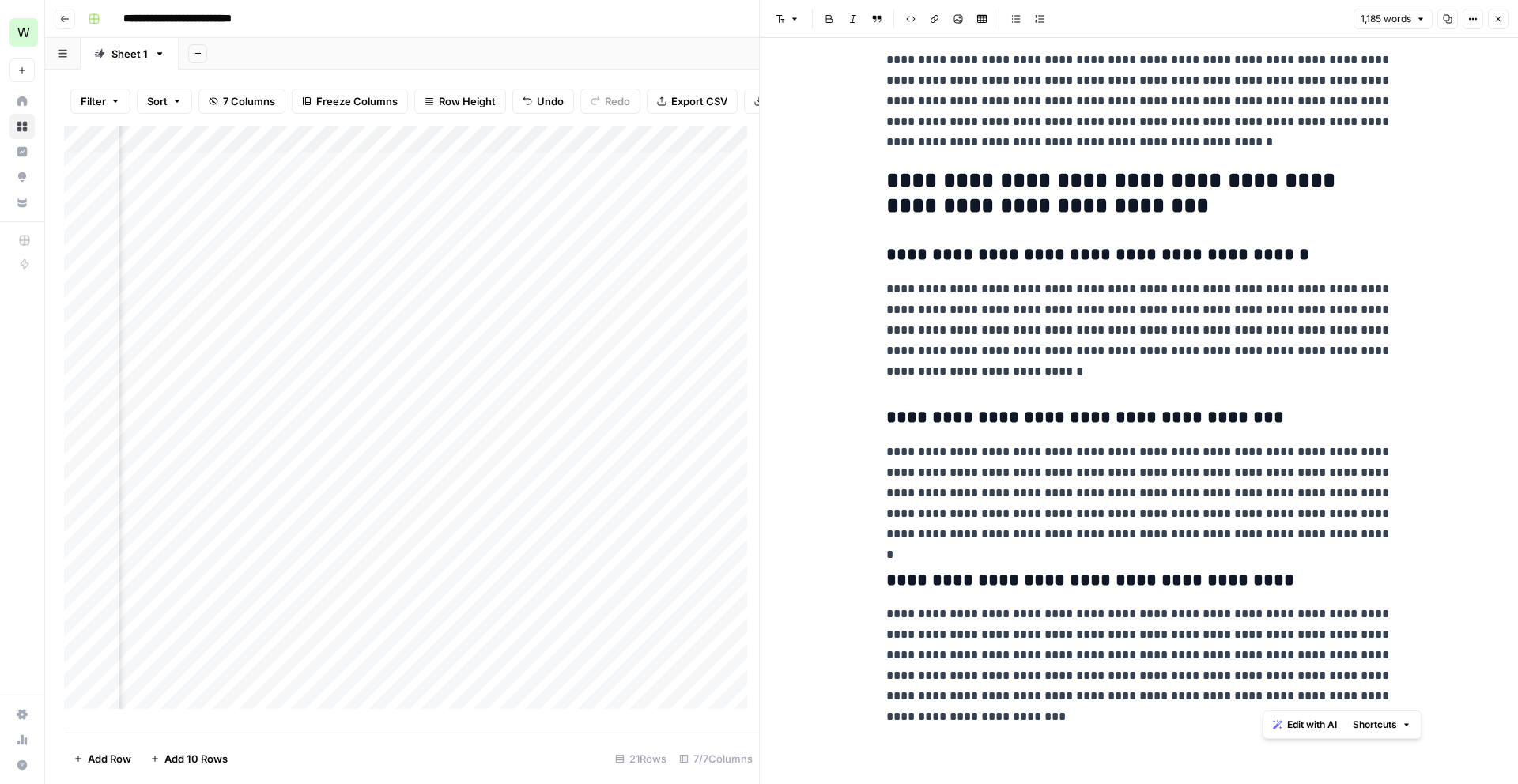
scroll to position [3199, 0]
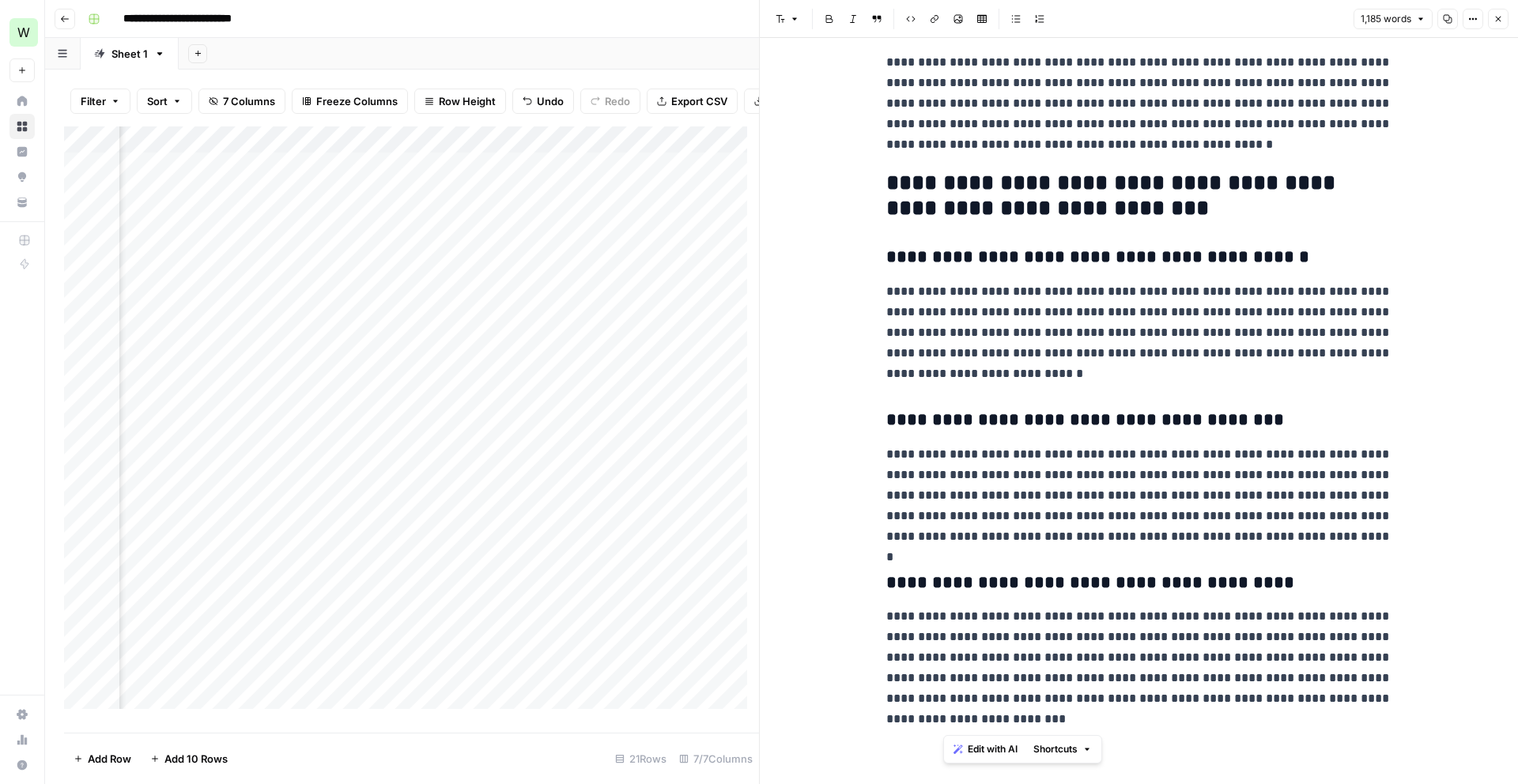
drag, startPoint x: 1270, startPoint y: 83, endPoint x: 1335, endPoint y: 719, distance: 639.3
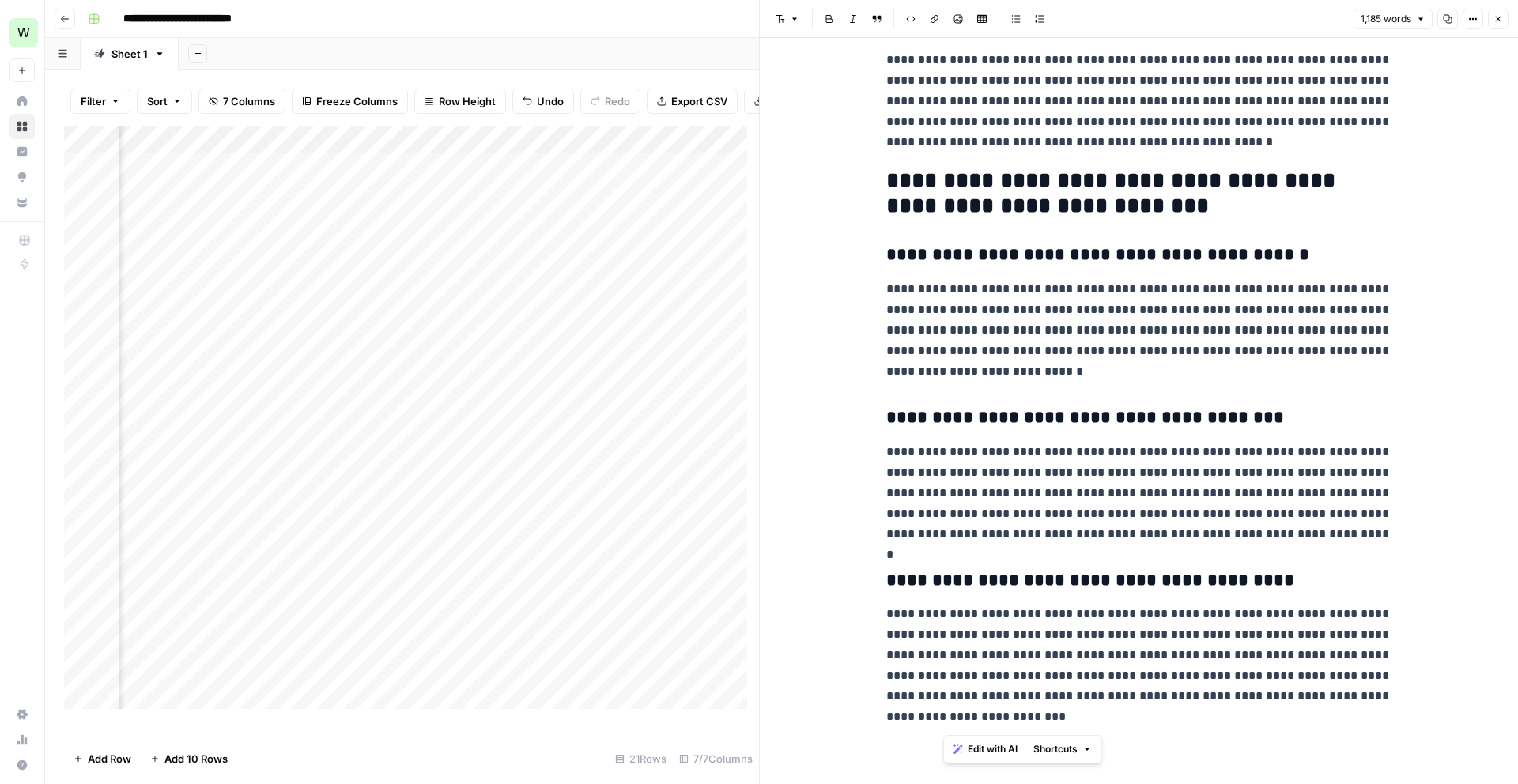
copy div "**********"
